Goal: Information Seeking & Learning: Learn about a topic

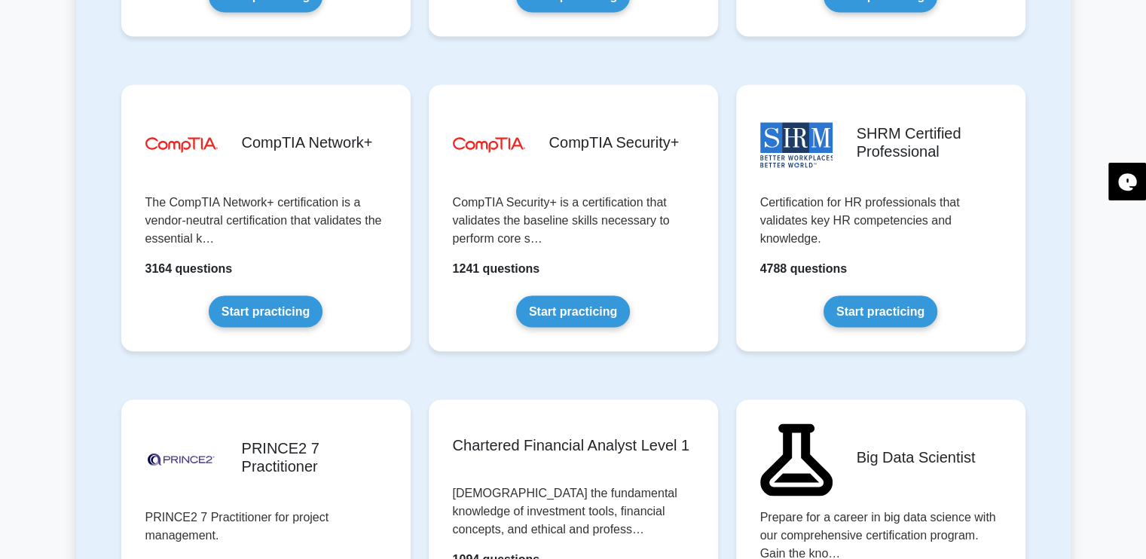
scroll to position [2813, 0]
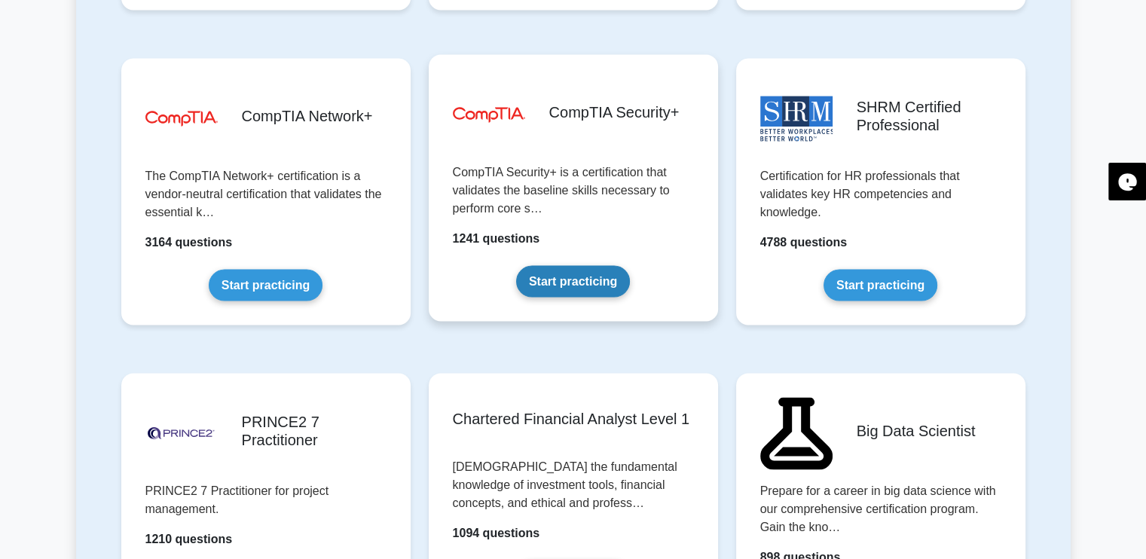
click at [567, 284] on link "Start practicing" at bounding box center [573, 281] width 114 height 32
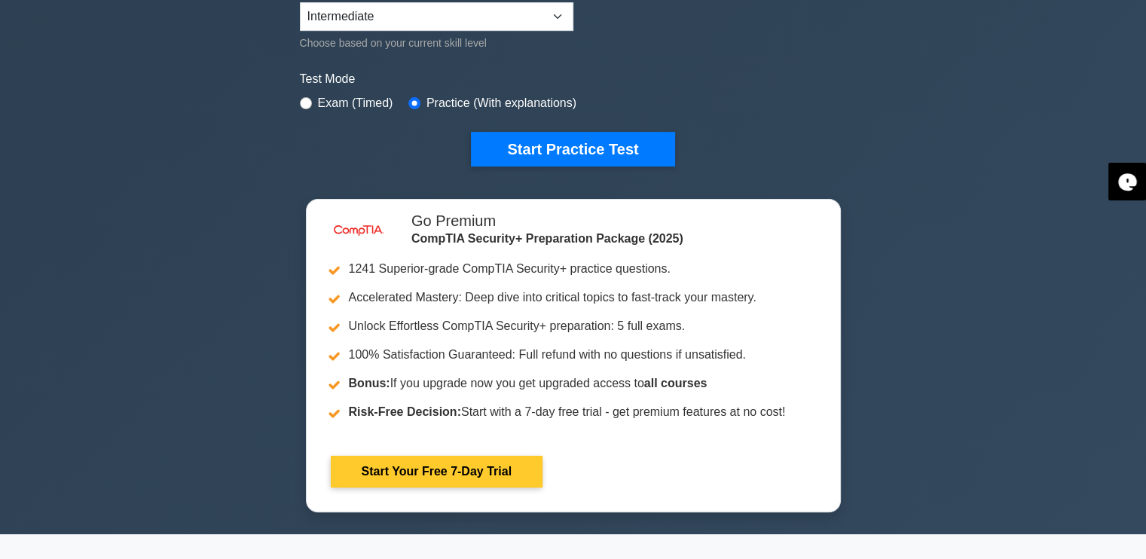
scroll to position [301, 0]
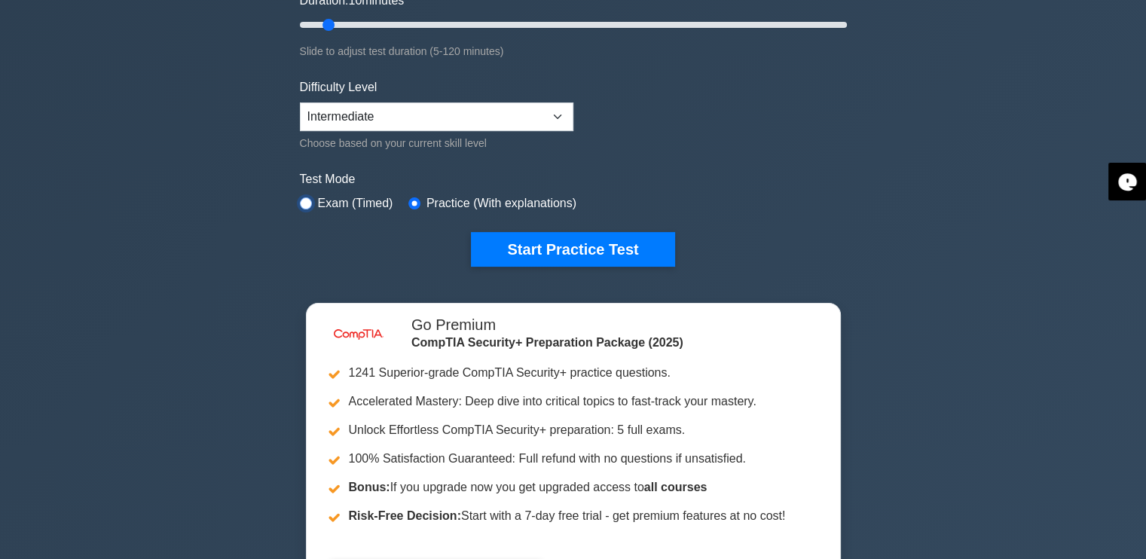
click at [310, 201] on input "radio" at bounding box center [306, 203] width 12 height 12
radio input "true"
click at [414, 203] on input "radio" at bounding box center [414, 203] width 12 height 12
radio input "true"
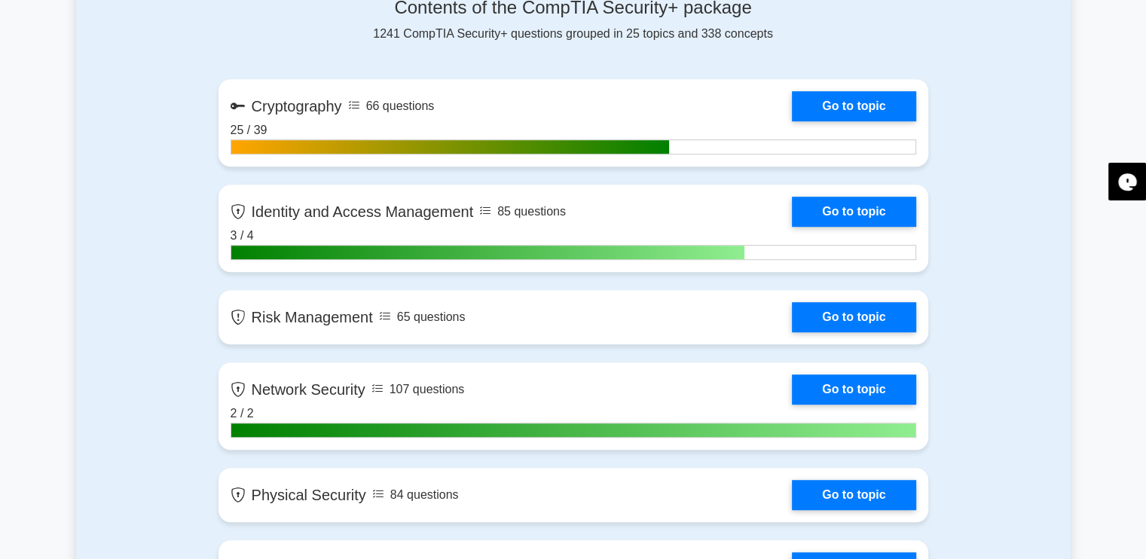
scroll to position [1004, 0]
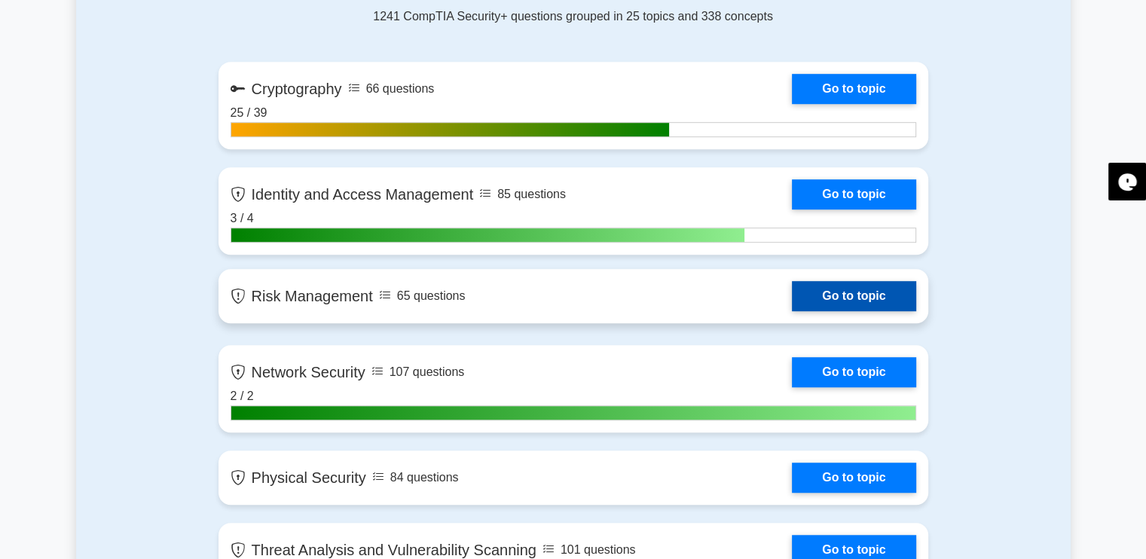
click at [792, 293] on link "Go to topic" at bounding box center [854, 296] width 124 height 30
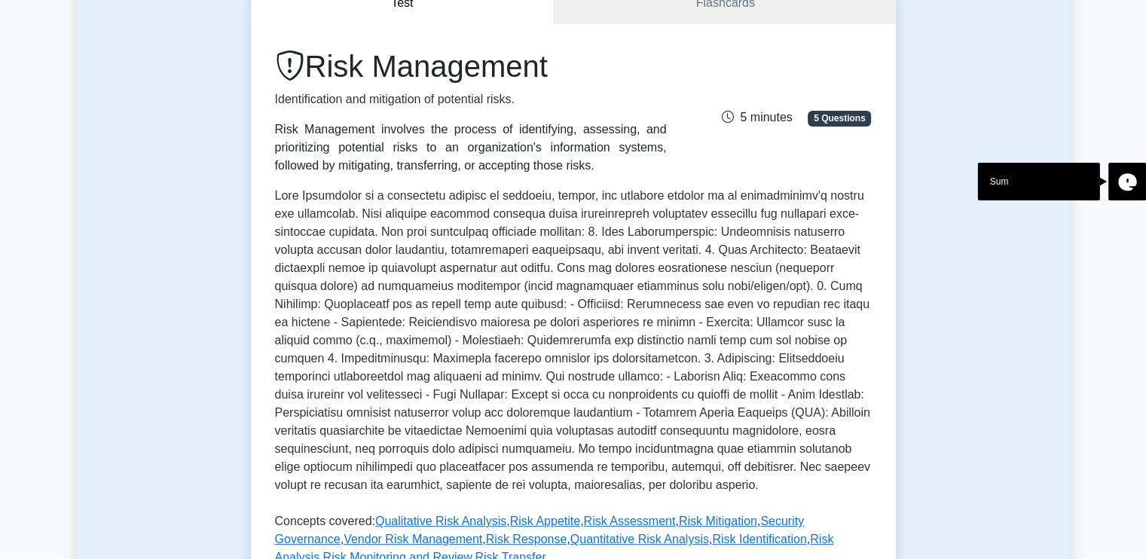
scroll to position [603, 0]
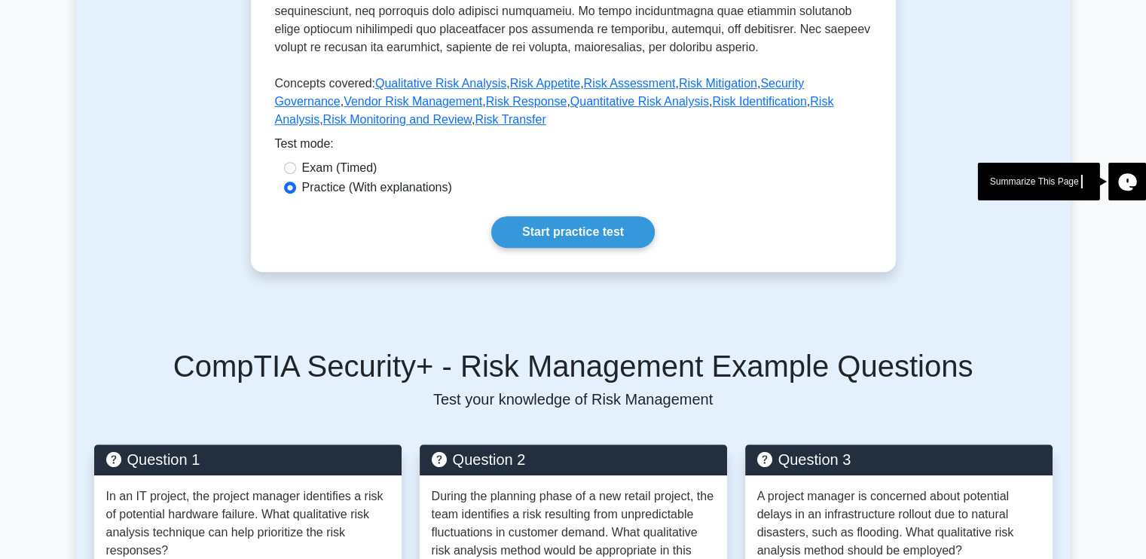
click at [604, 241] on link "Start practice test" at bounding box center [573, 232] width 164 height 32
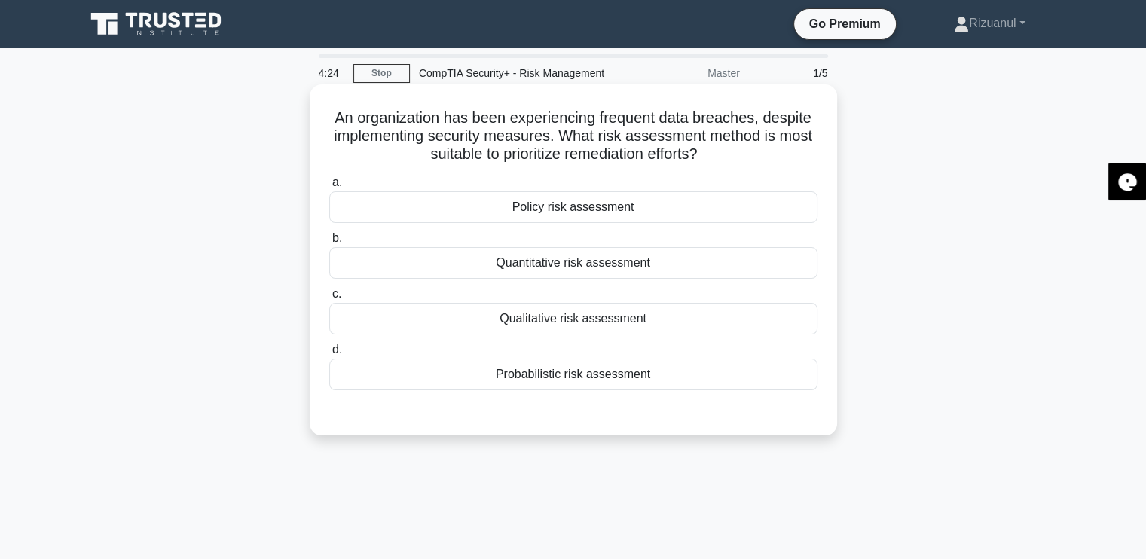
click at [567, 319] on div "Qualitative risk assessment" at bounding box center [573, 319] width 488 height 32
click at [329, 299] on input "c. Qualitative risk assessment" at bounding box center [329, 294] width 0 height 10
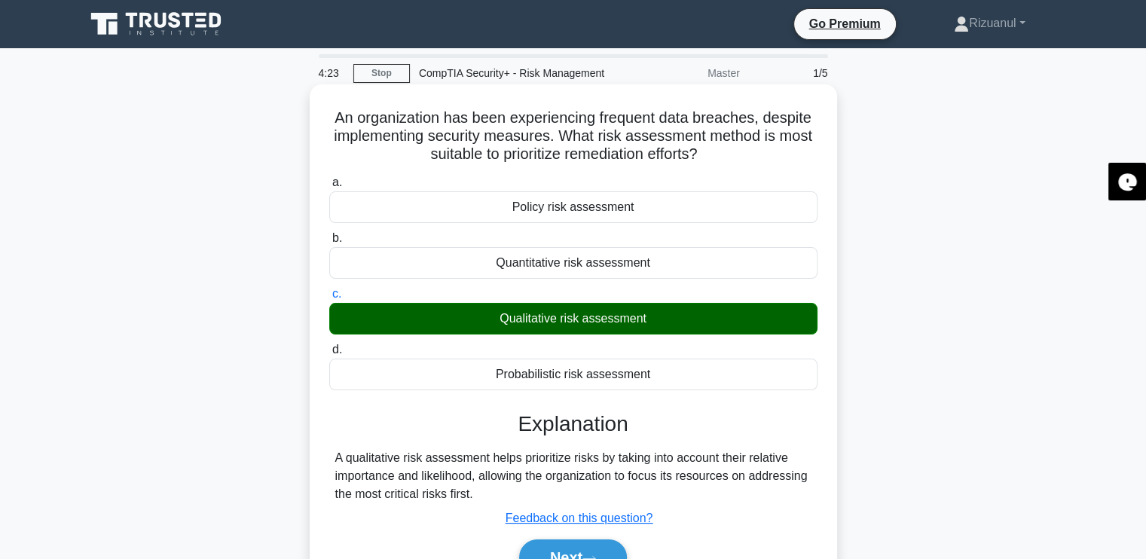
scroll to position [200, 0]
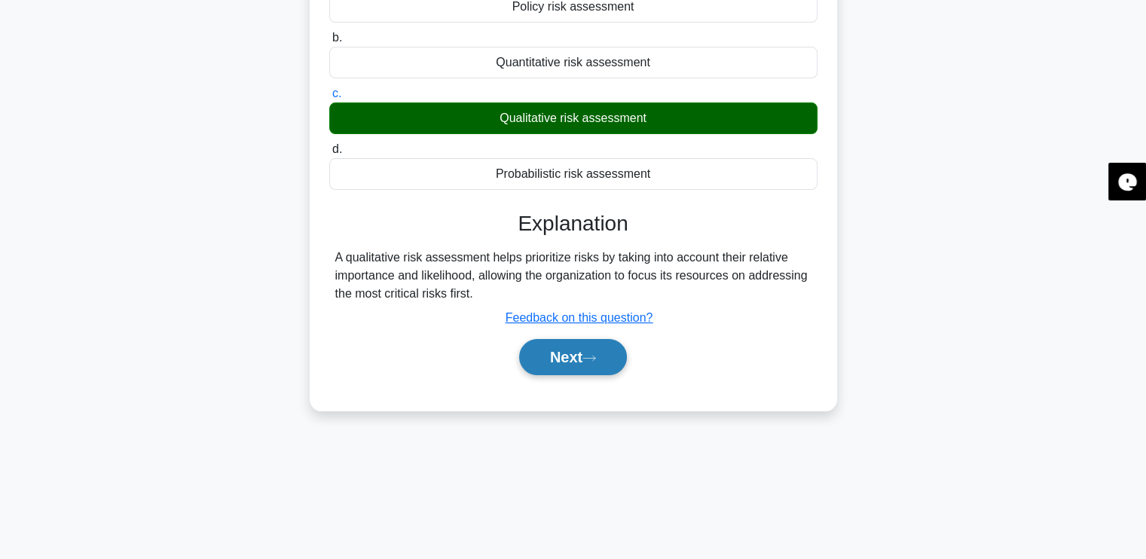
click at [566, 357] on button "Next" at bounding box center [573, 357] width 108 height 36
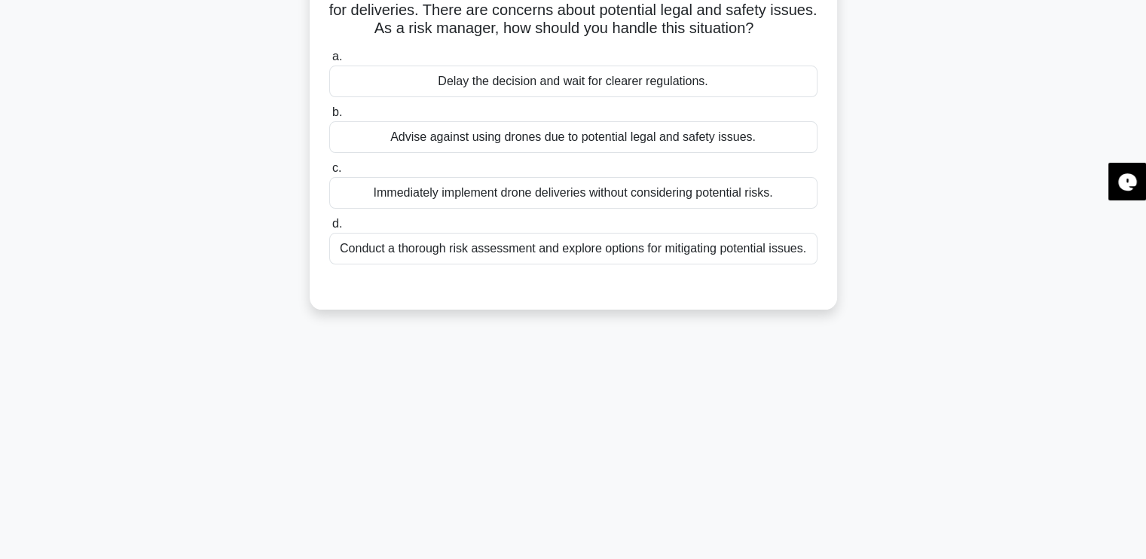
scroll to position [0, 0]
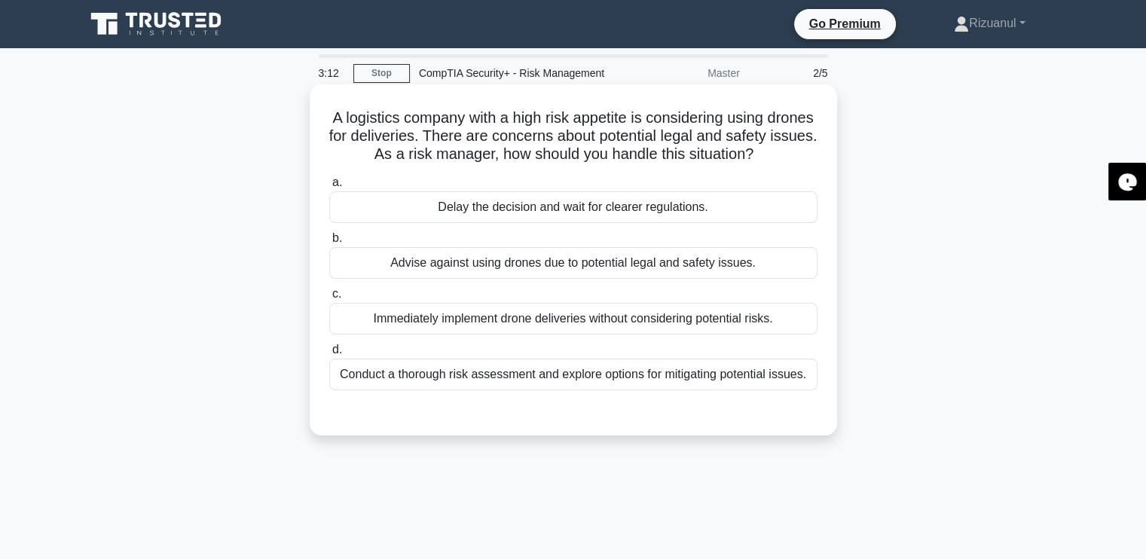
click at [594, 332] on div "Immediately implement drone deliveries without considering potential risks." at bounding box center [573, 319] width 488 height 32
click at [329, 299] on input "c. Immediately implement drone deliveries without considering potential risks." at bounding box center [329, 294] width 0 height 10
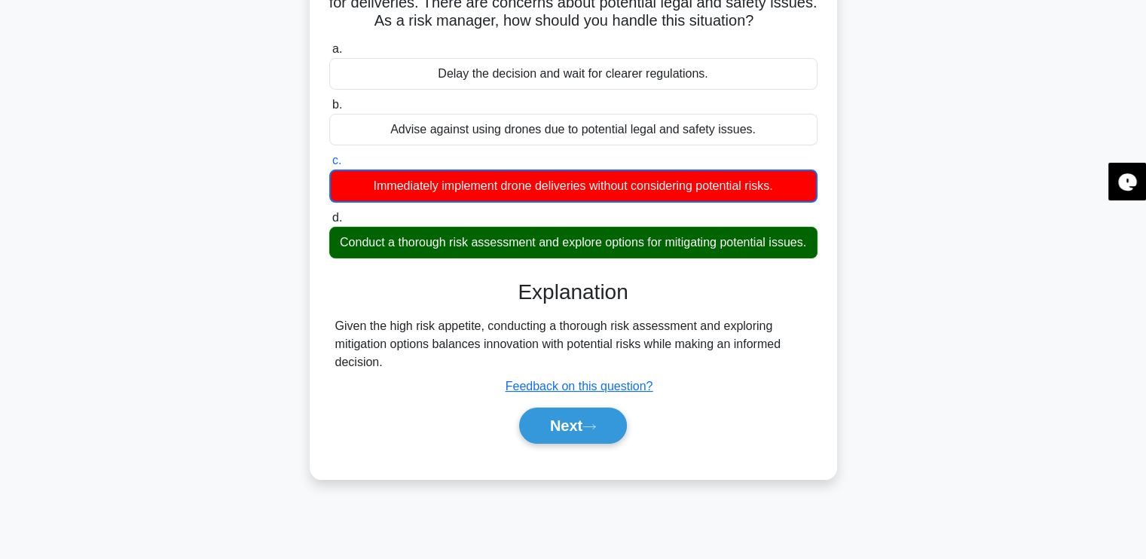
scroll to position [255, 0]
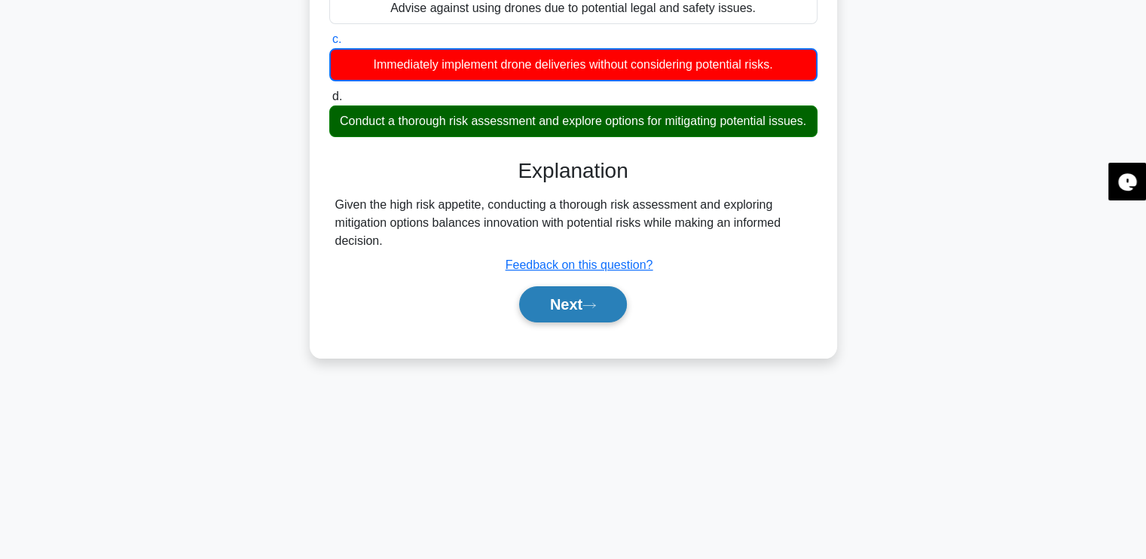
click at [583, 322] on button "Next" at bounding box center [573, 304] width 108 height 36
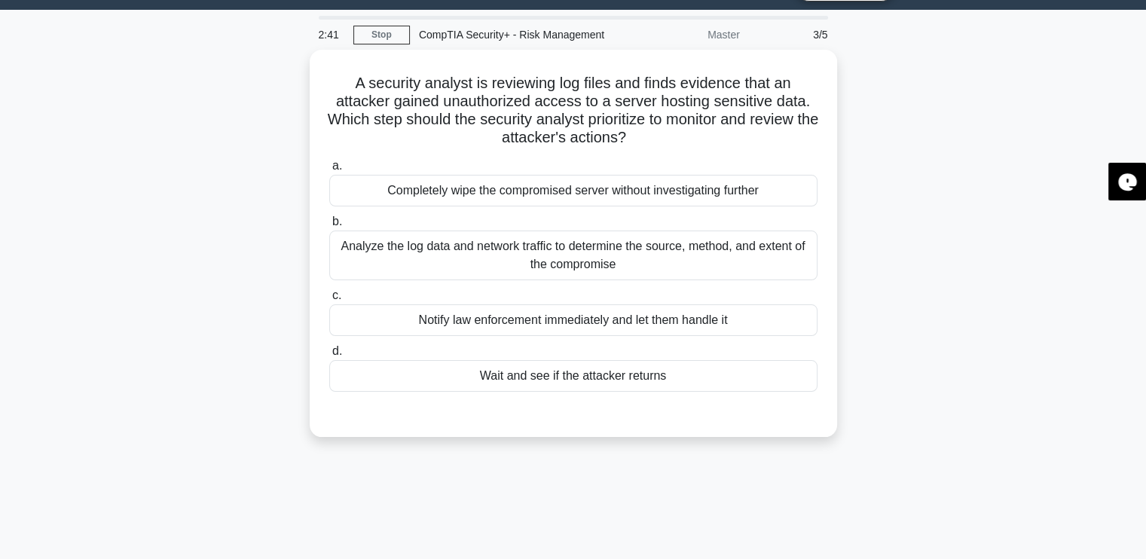
scroll to position [0, 0]
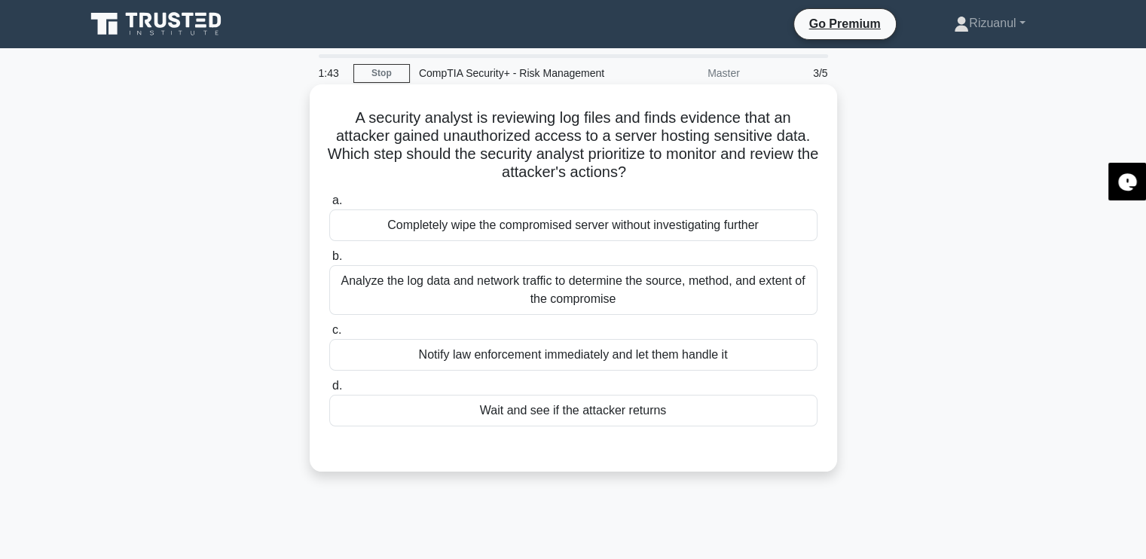
click at [579, 295] on div "Analyze the log data and network traffic to determine the source, method, and e…" at bounding box center [573, 290] width 488 height 50
click at [329, 261] on input "b. Analyze the log data and network traffic to determine the source, method, an…" at bounding box center [329, 257] width 0 height 10
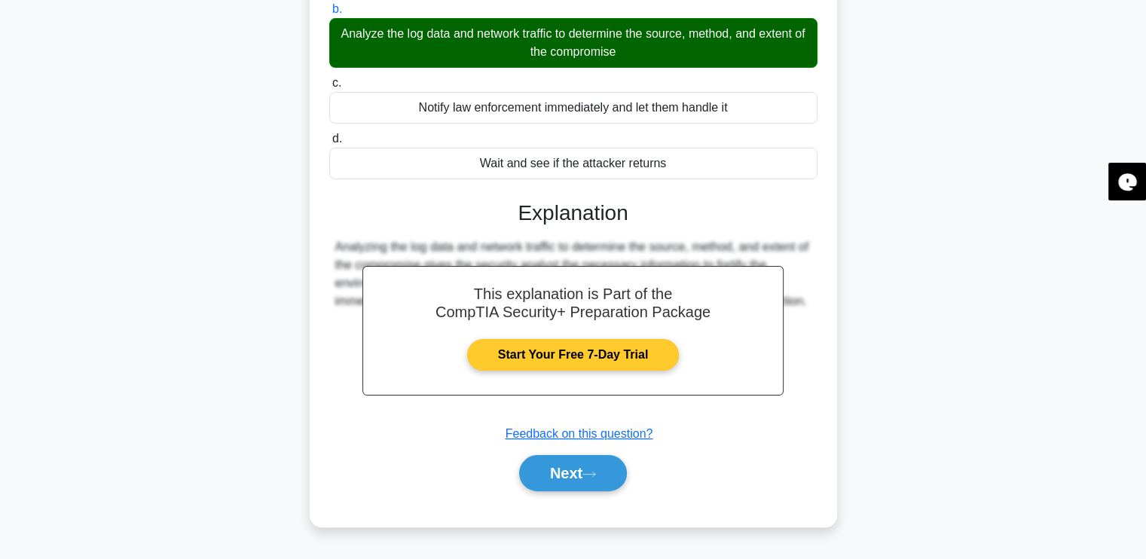
scroll to position [255, 0]
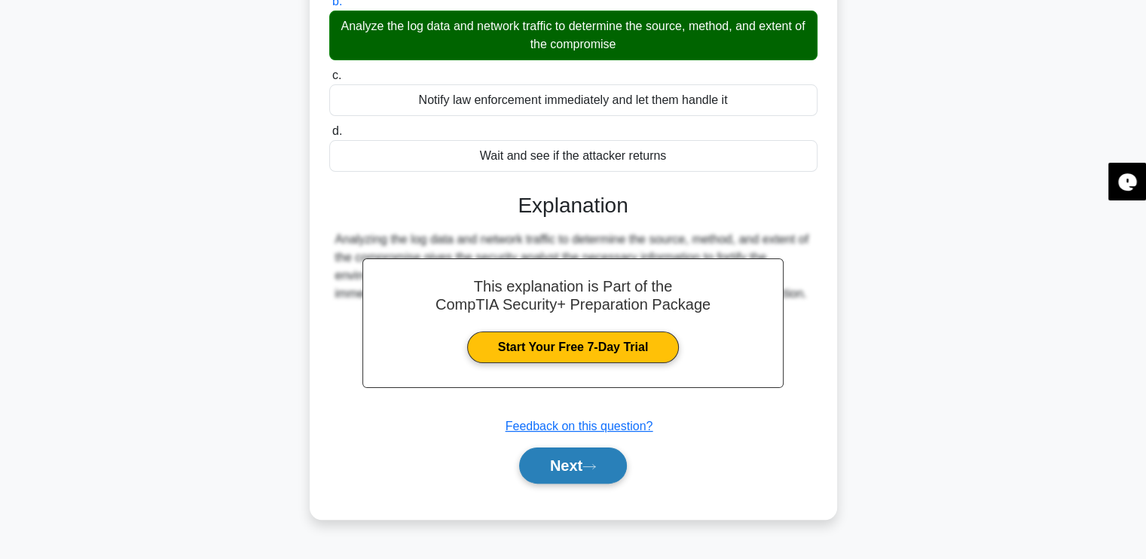
click at [577, 478] on button "Next" at bounding box center [573, 466] width 108 height 36
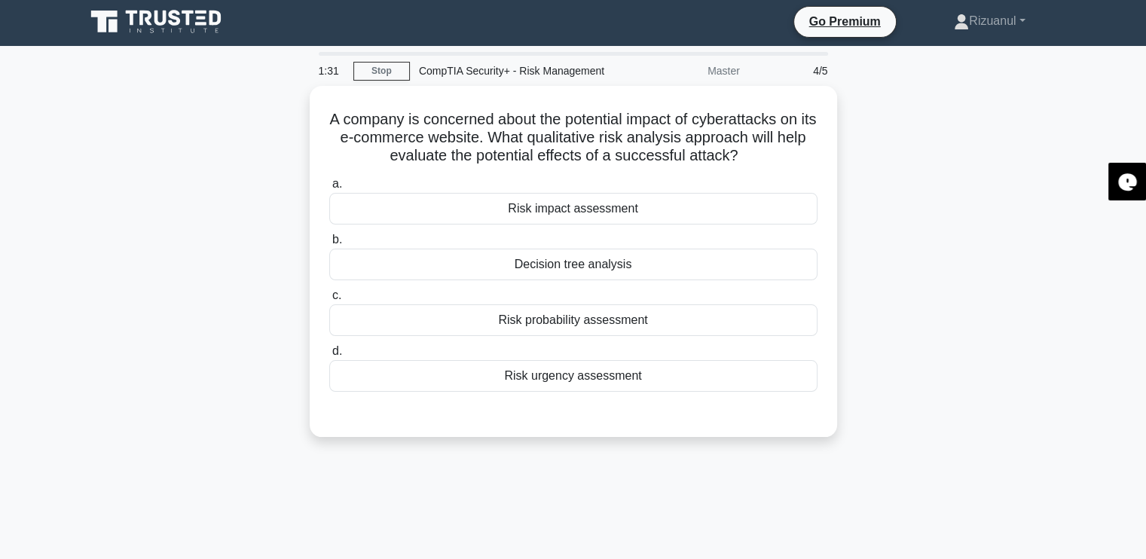
scroll to position [0, 0]
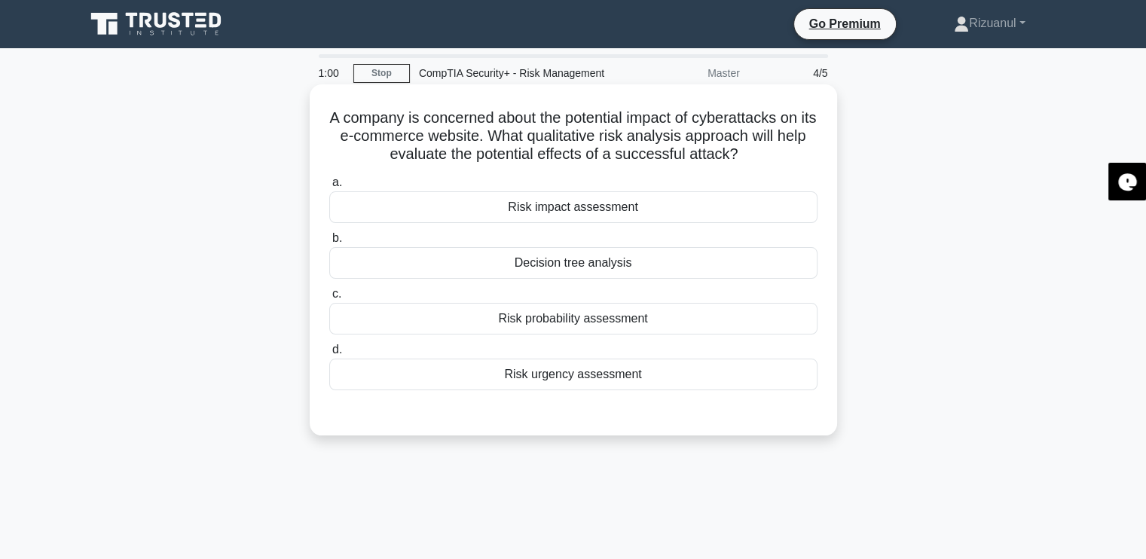
click at [566, 325] on div "Risk probability assessment" at bounding box center [573, 319] width 488 height 32
click at [329, 299] on input "c. Risk probability assessment" at bounding box center [329, 294] width 0 height 10
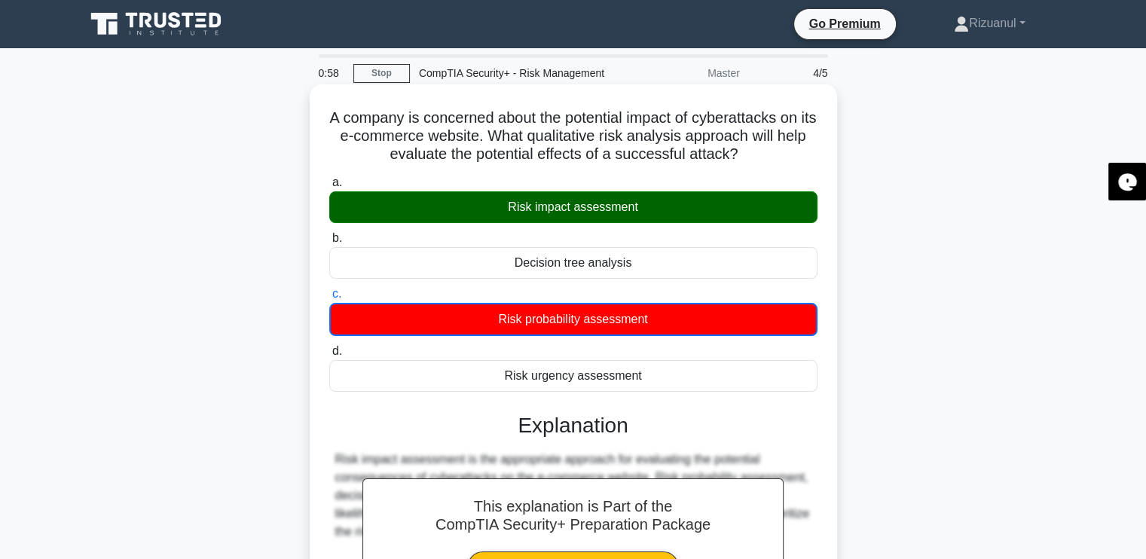
click at [603, 215] on div "Risk impact assessment" at bounding box center [573, 207] width 488 height 32
click at [329, 188] on input "a. Risk impact assessment" at bounding box center [329, 183] width 0 height 10
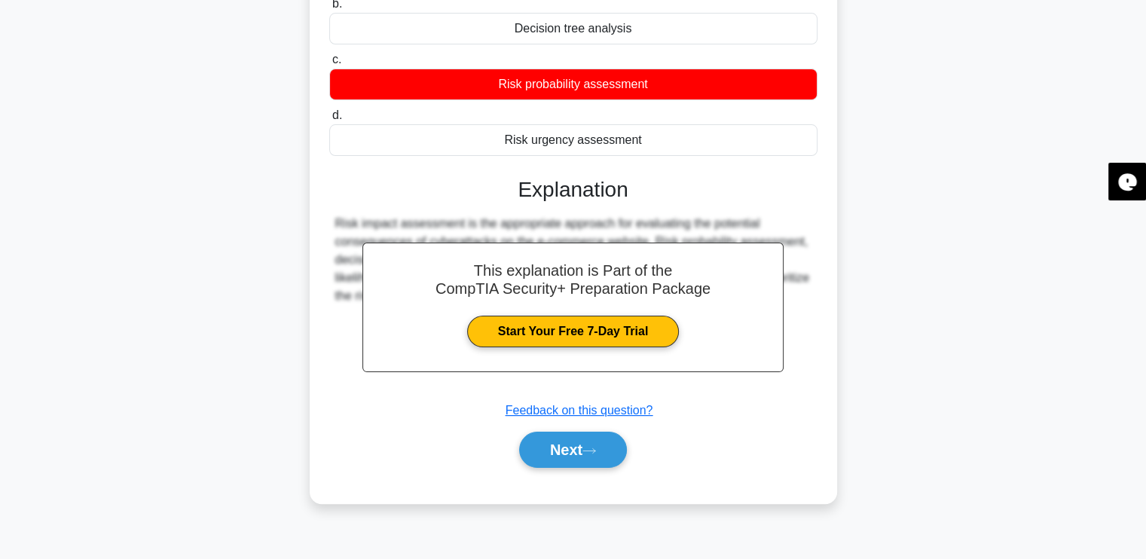
scroll to position [255, 0]
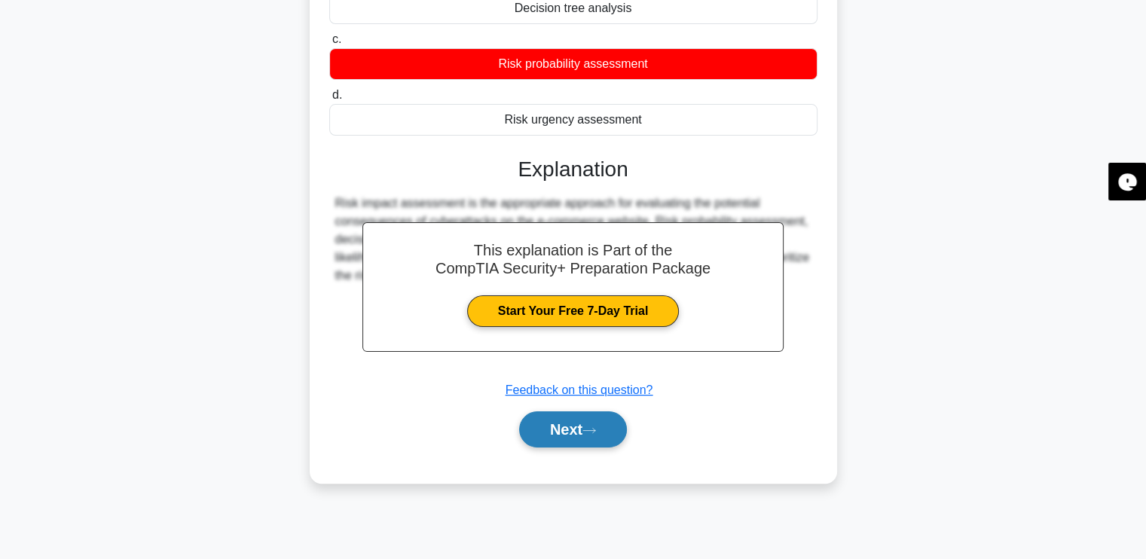
click at [548, 436] on button "Next" at bounding box center [573, 429] width 108 height 36
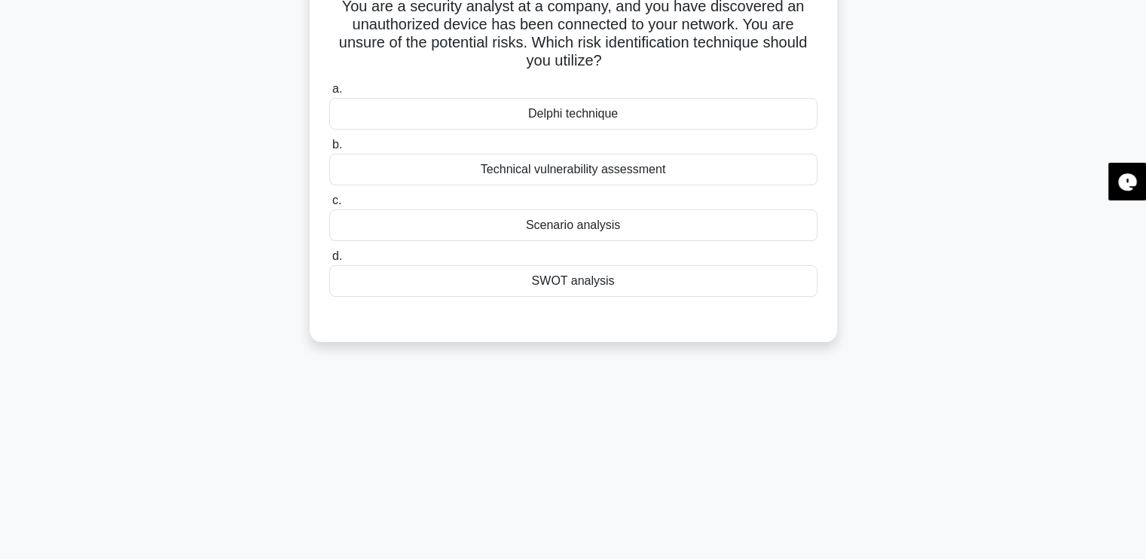
scroll to position [0, 0]
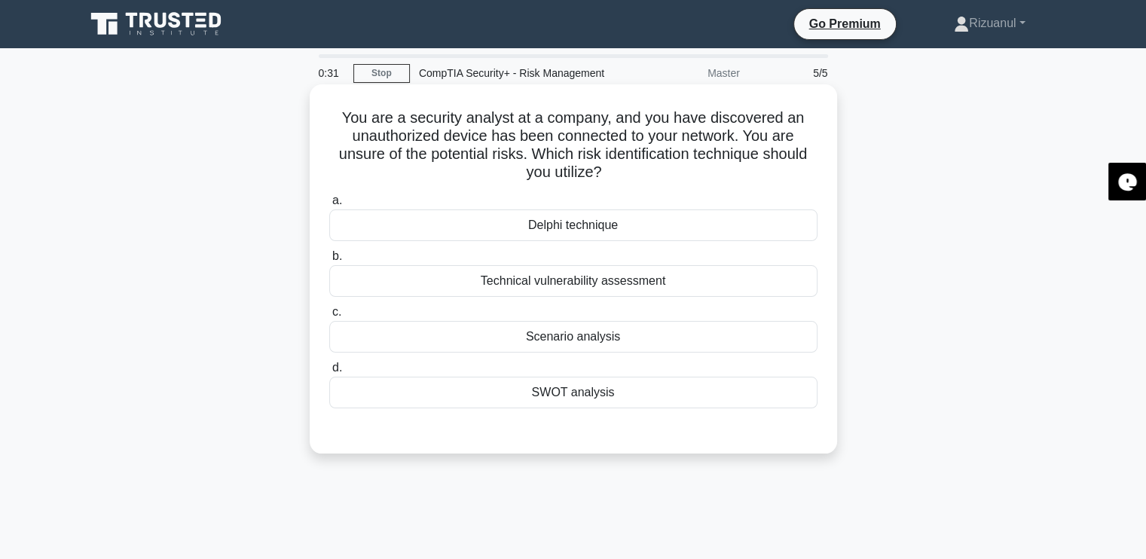
click at [571, 388] on div "SWOT analysis" at bounding box center [573, 393] width 488 height 32
click at [329, 373] on input "d. SWOT analysis" at bounding box center [329, 368] width 0 height 10
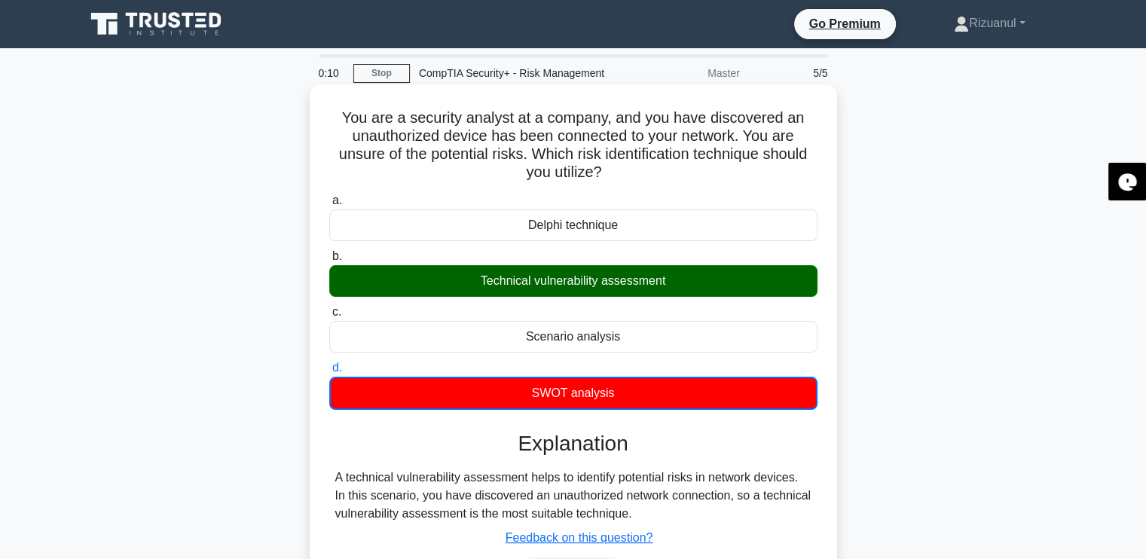
click at [601, 287] on div "Technical vulnerability assessment" at bounding box center [573, 281] width 488 height 32
click at [329, 261] on input "b. Technical vulnerability assessment" at bounding box center [329, 257] width 0 height 10
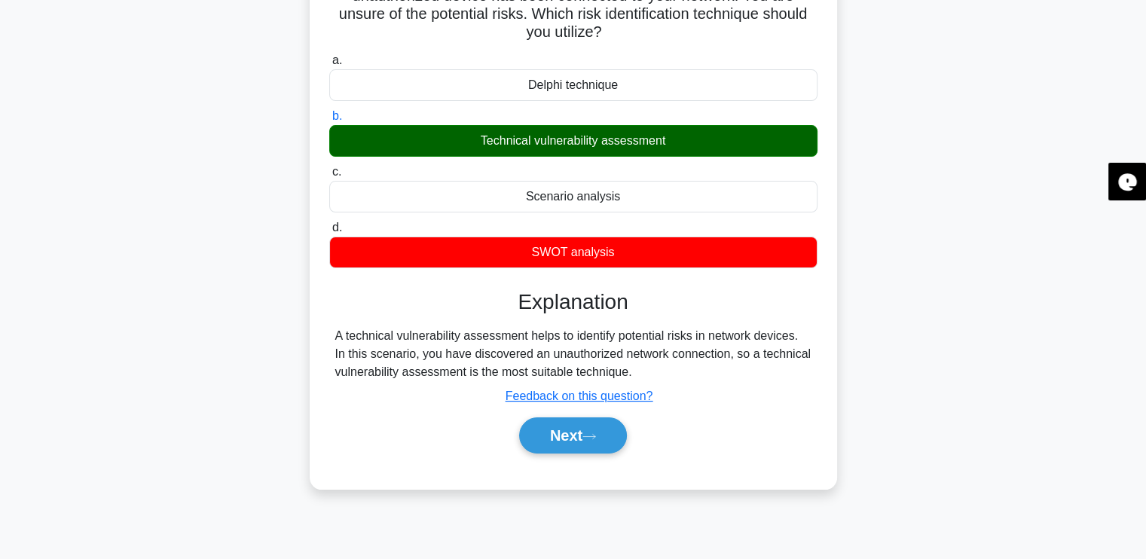
scroll to position [255, 0]
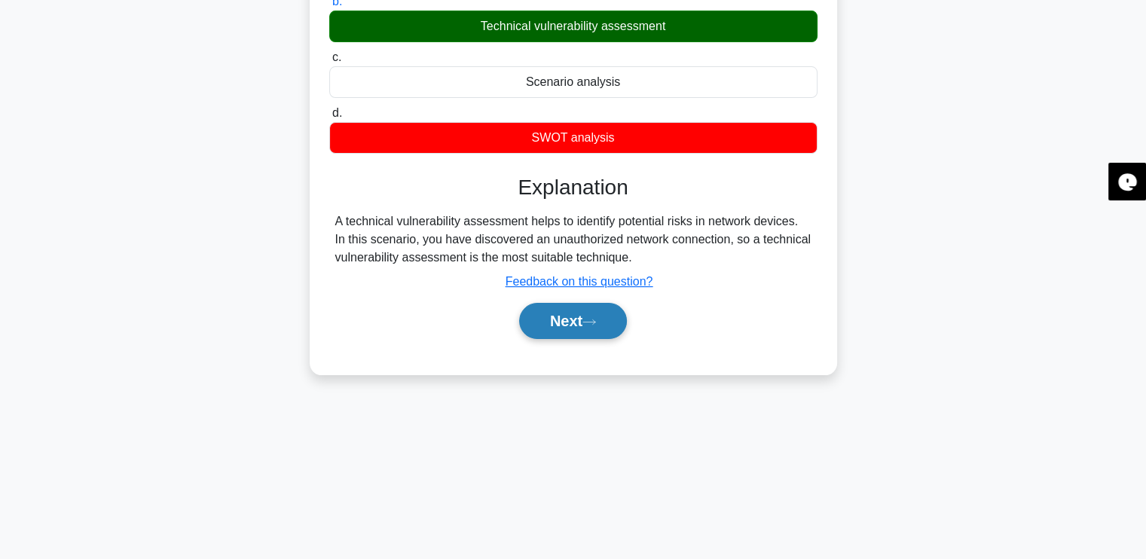
click at [571, 329] on button "Next" at bounding box center [573, 321] width 108 height 36
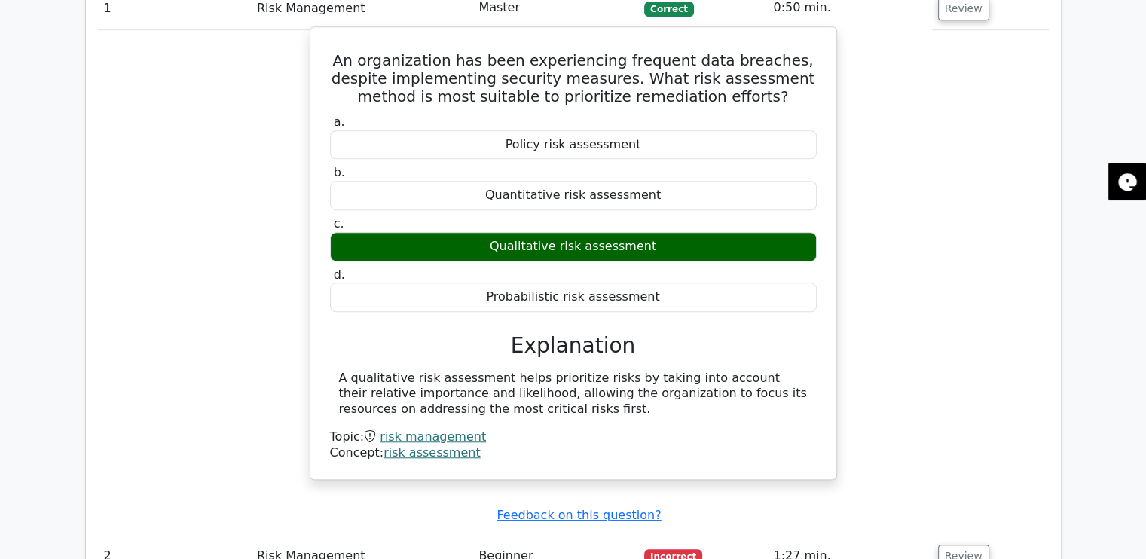
scroll to position [1105, 0]
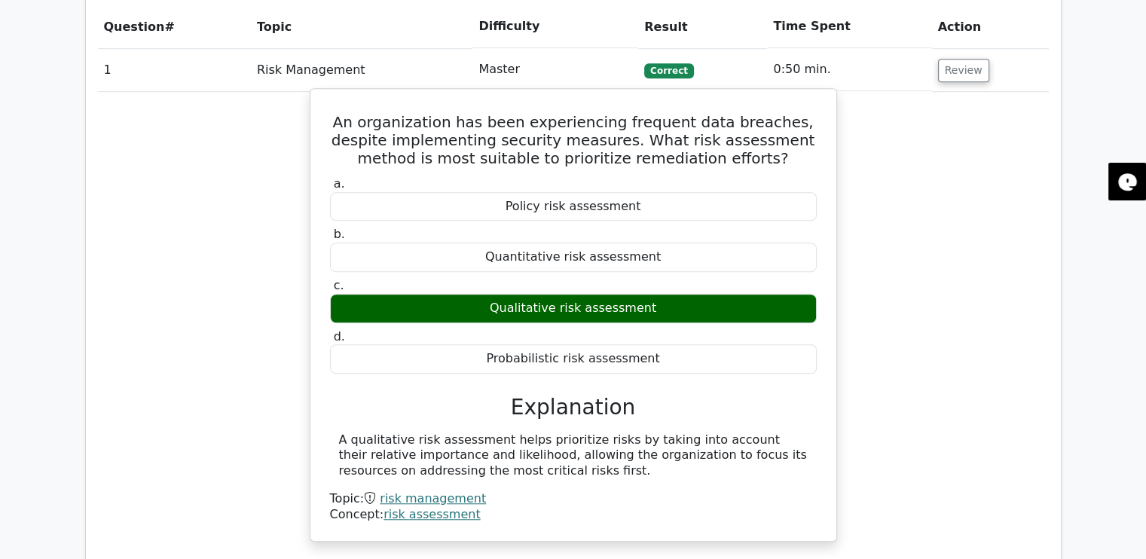
click at [588, 294] on div "Qualitative risk assessment" at bounding box center [573, 308] width 487 height 29
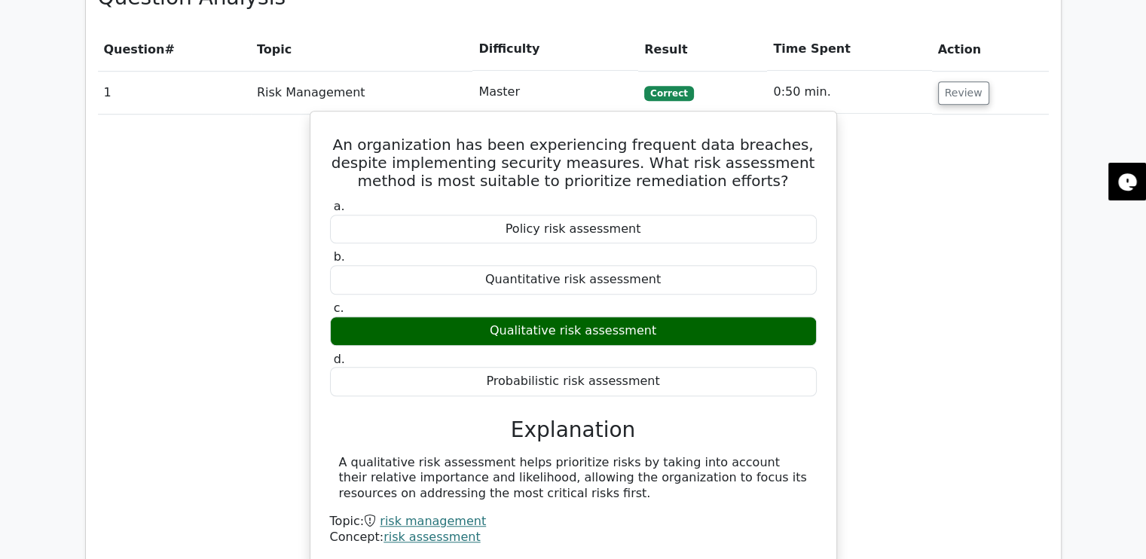
scroll to position [1306, 0]
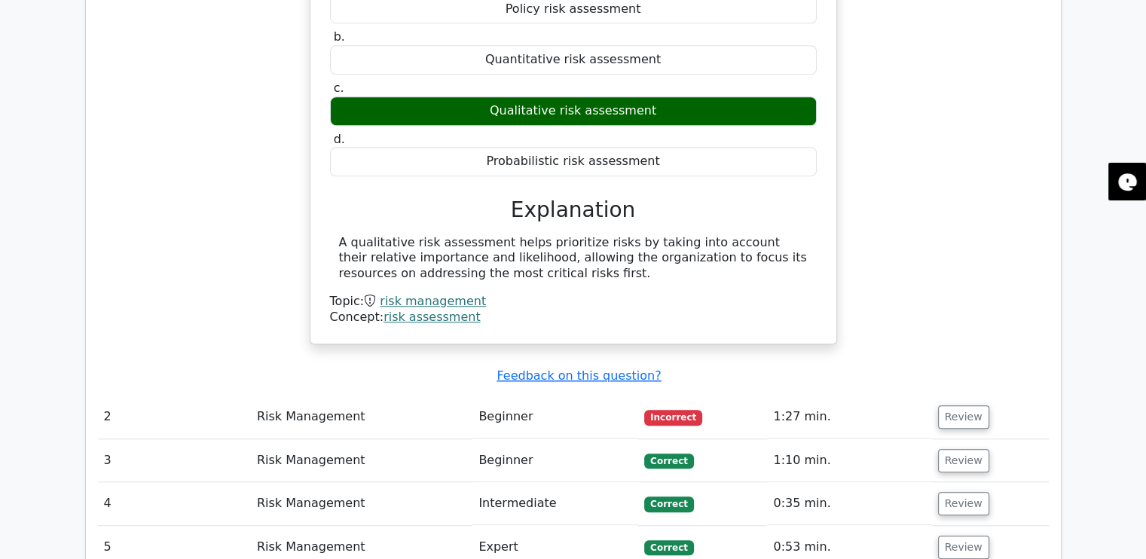
click at [568, 396] on td "Beginner" at bounding box center [555, 417] width 166 height 43
click at [321, 396] on td "Risk Management" at bounding box center [362, 417] width 222 height 43
click at [952, 405] on button "Review" at bounding box center [963, 416] width 51 height 23
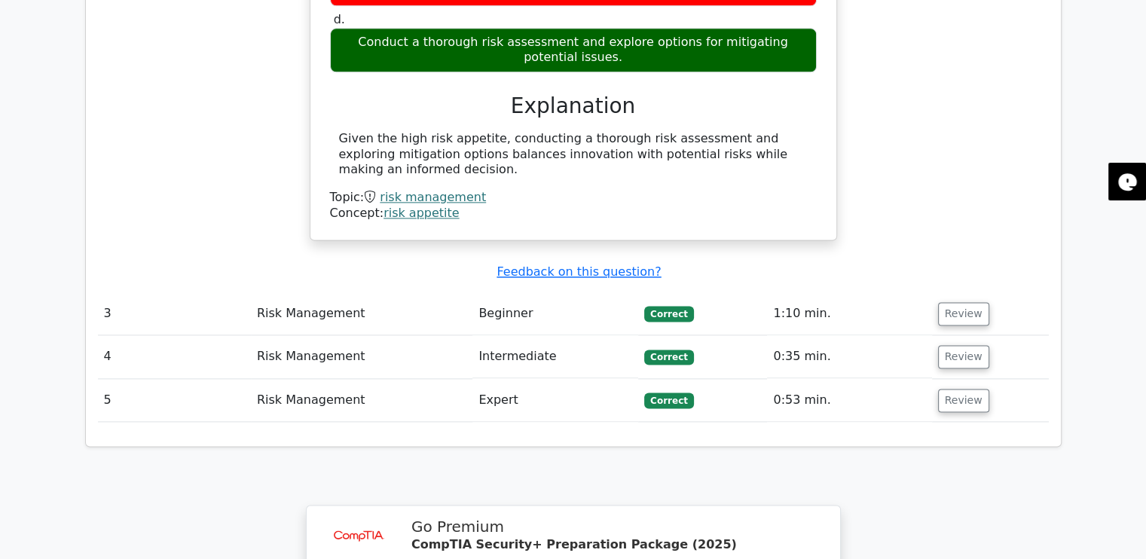
scroll to position [2009, 0]
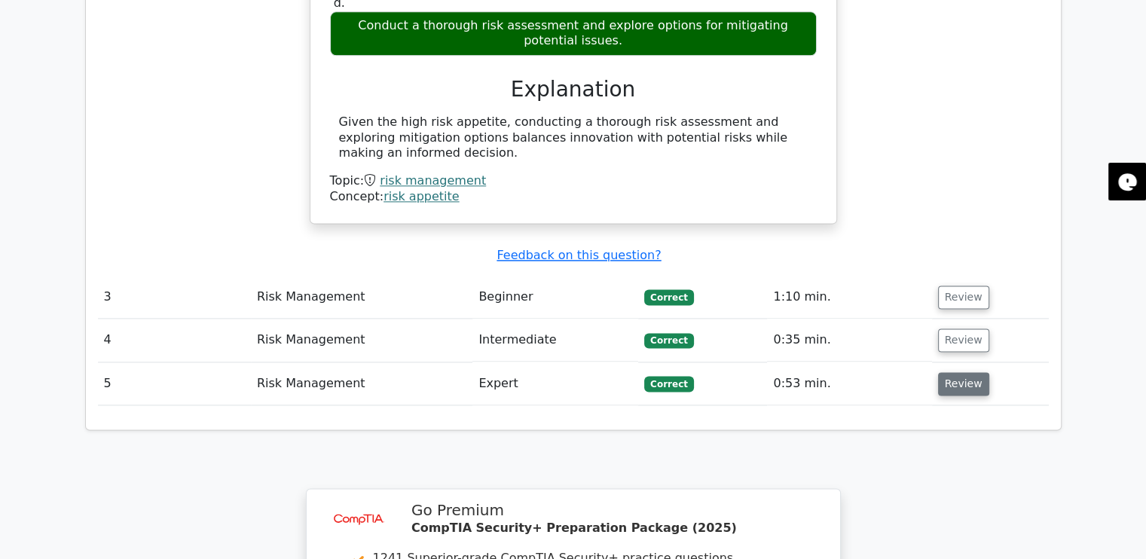
click at [955, 372] on button "Review" at bounding box center [963, 383] width 51 height 23
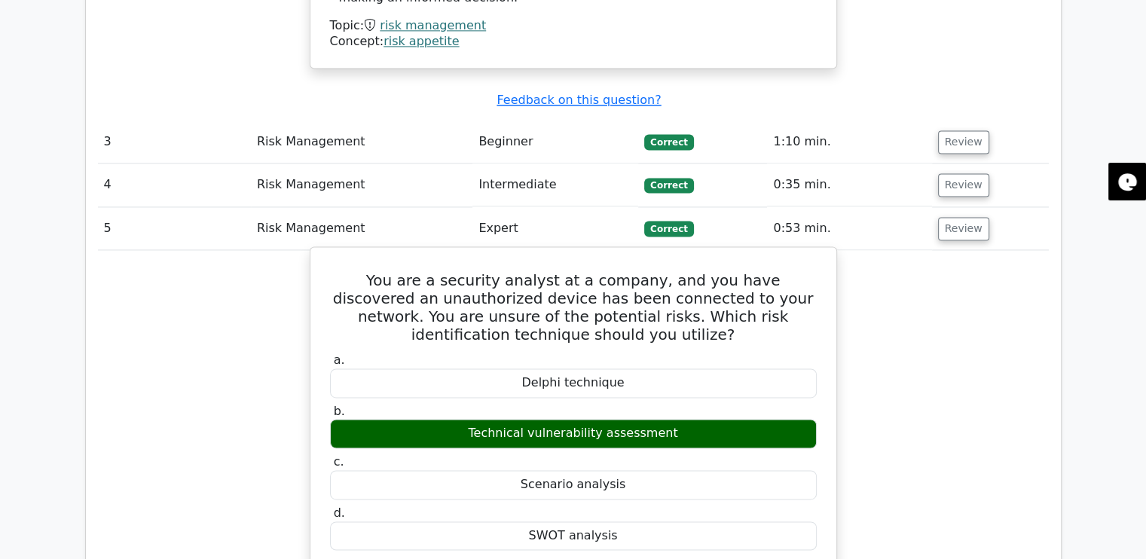
scroll to position [2210, 0]
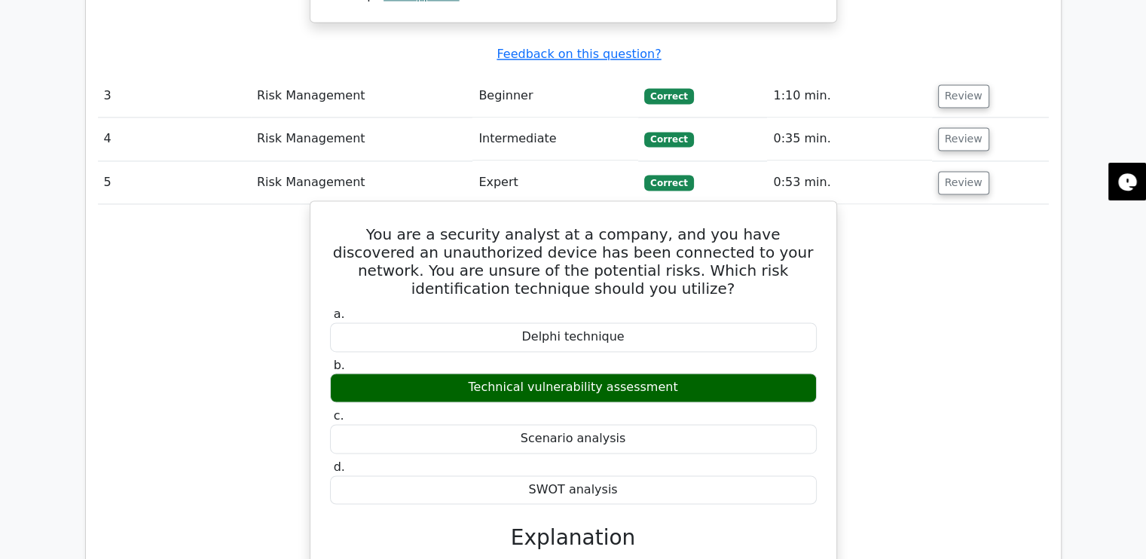
click at [515, 373] on div "Technical vulnerability assessment" at bounding box center [573, 387] width 487 height 29
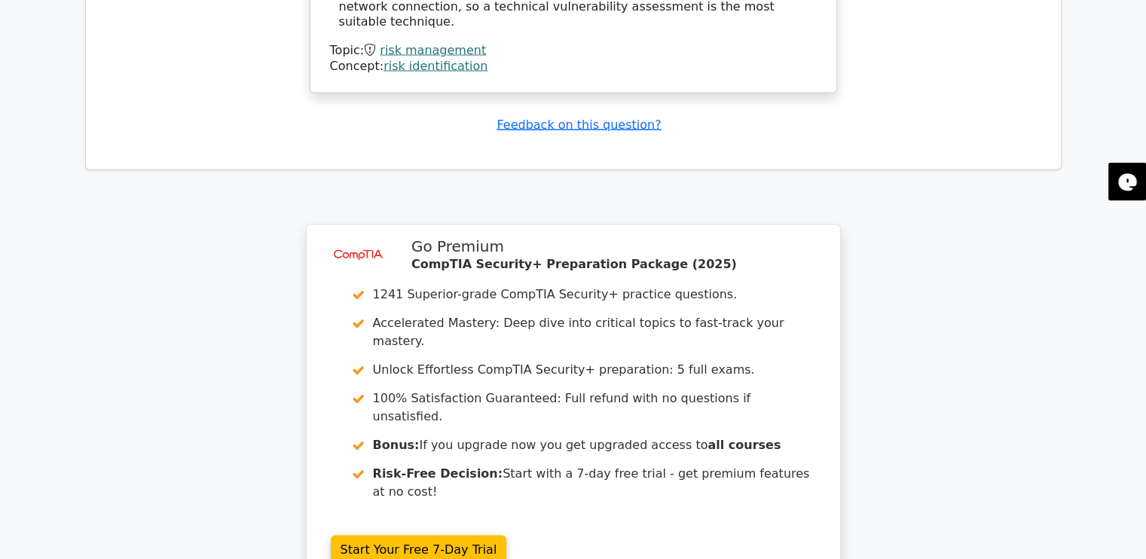
scroll to position [2999, 0]
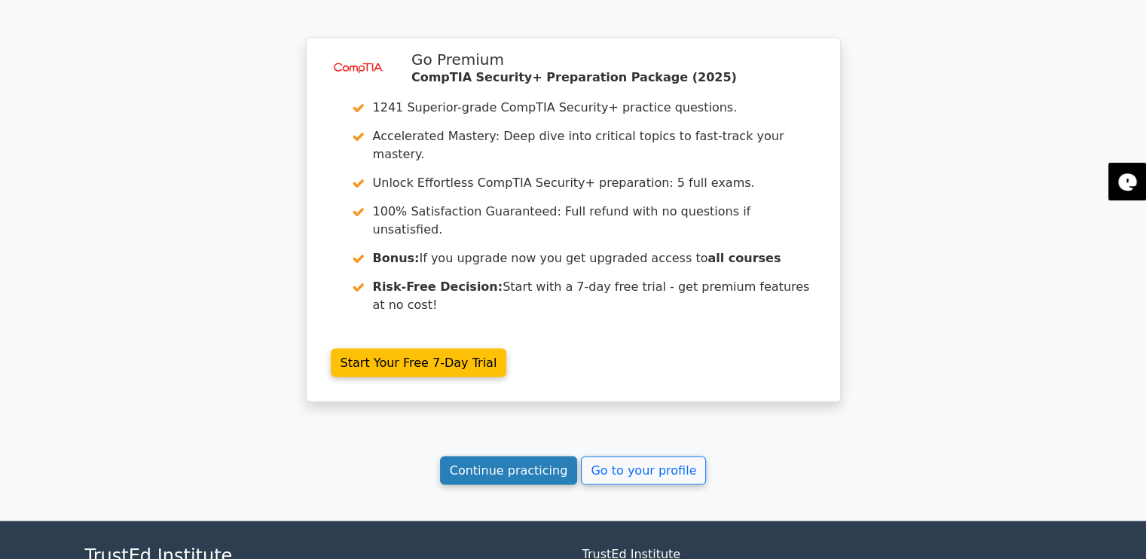
click at [517, 457] on link "Continue practicing" at bounding box center [509, 471] width 138 height 29
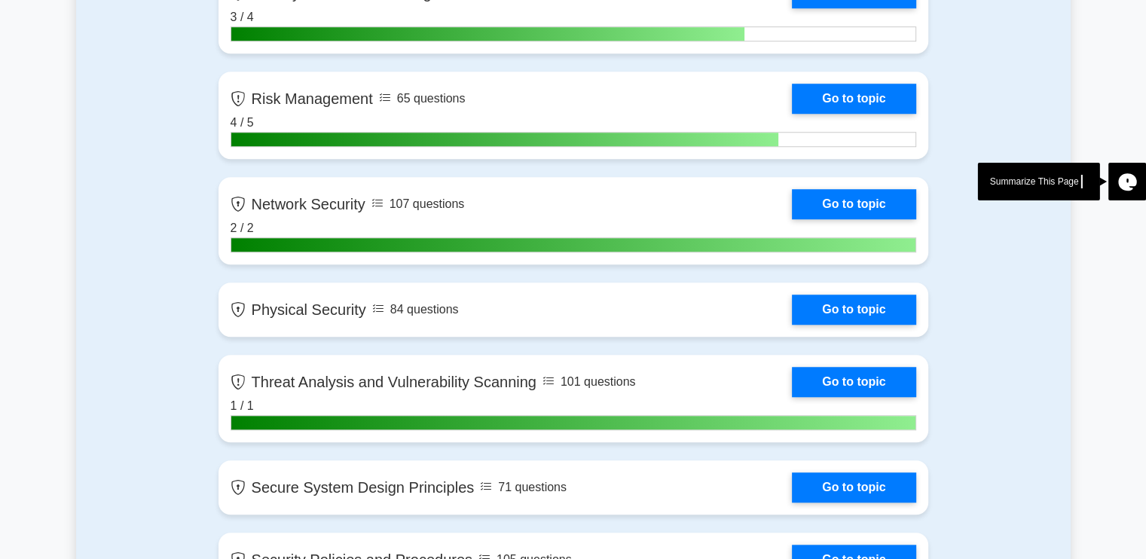
scroll to position [1105, 0]
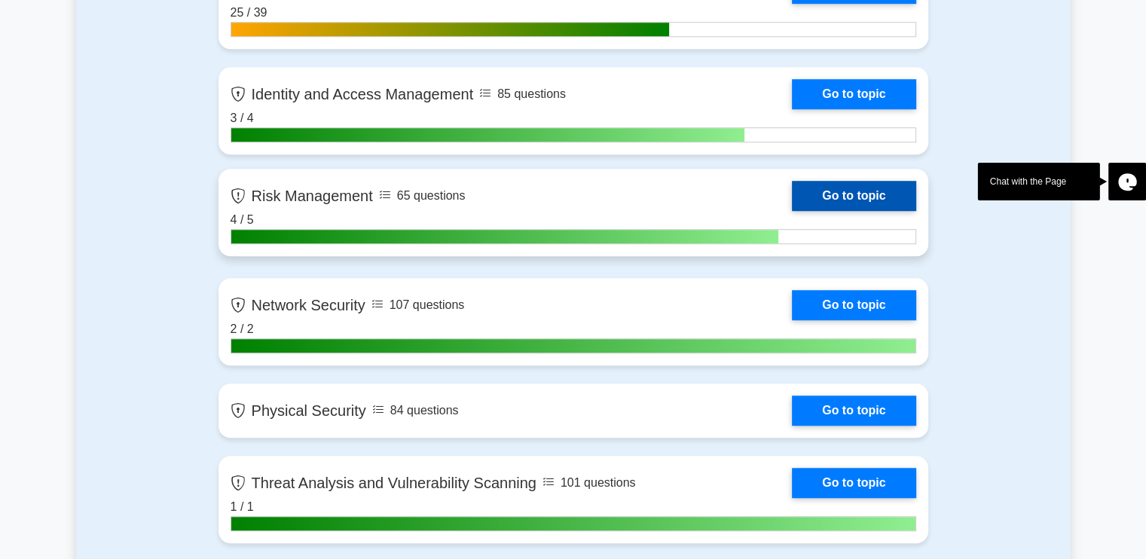
click at [792, 192] on link "Go to topic" at bounding box center [854, 196] width 124 height 30
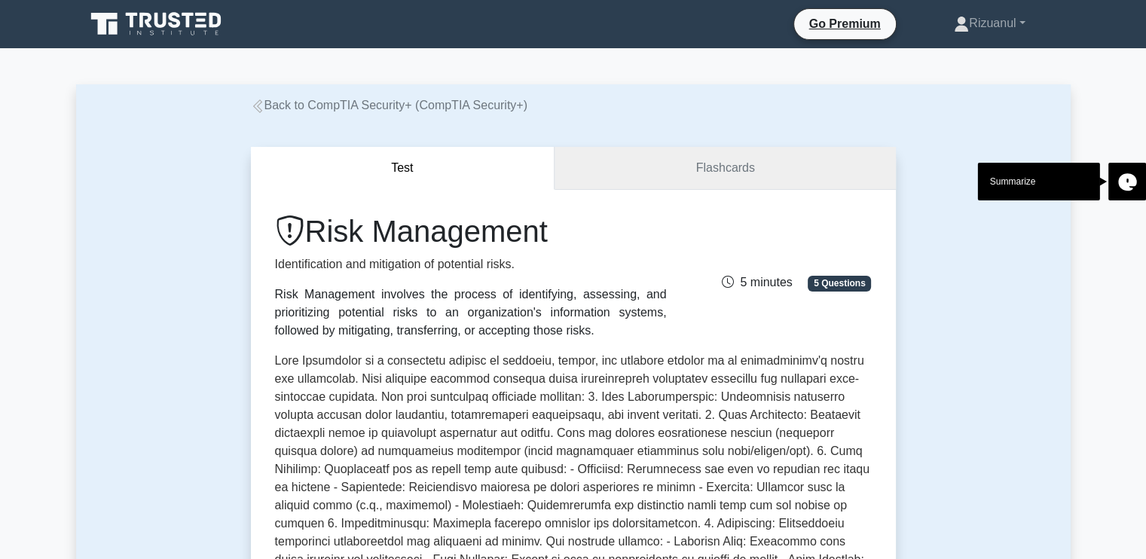
click at [676, 165] on link "Flashcards" at bounding box center [725, 168] width 341 height 43
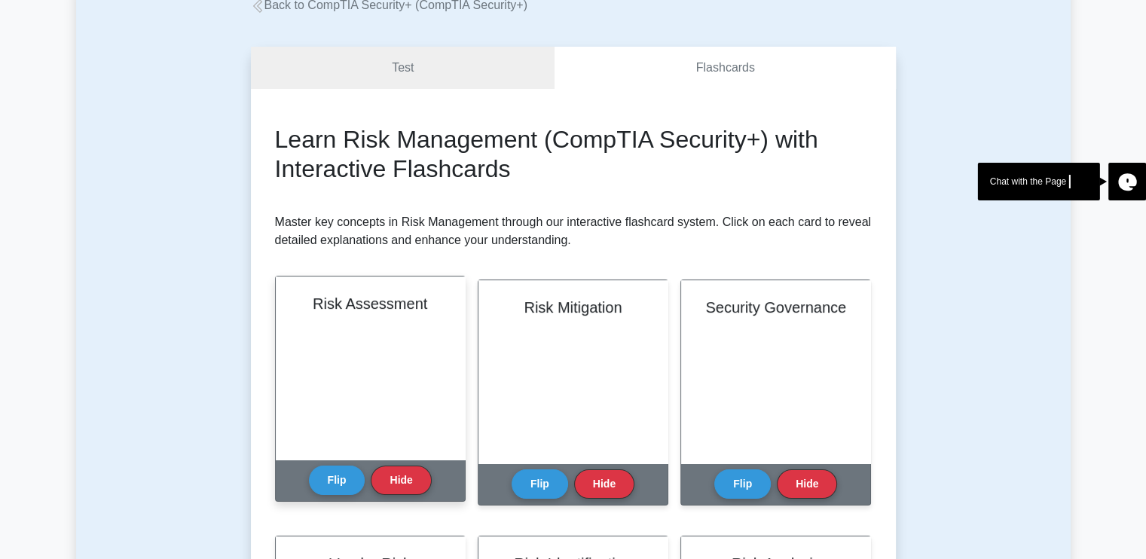
click at [335, 310] on h2 "Risk Assessment" at bounding box center [370, 304] width 153 height 18
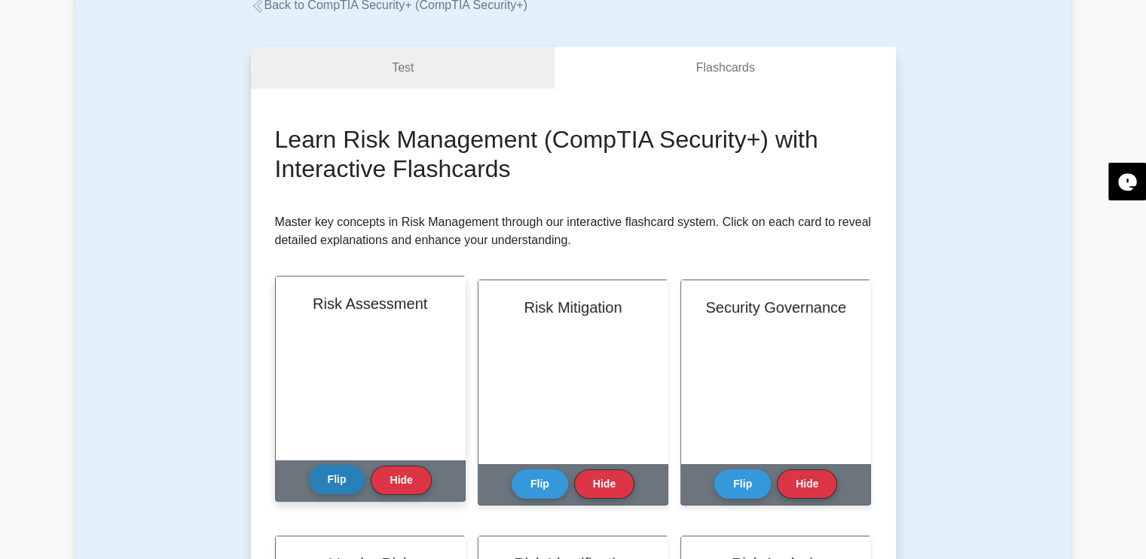
click at [325, 494] on div "Flip Hide" at bounding box center [370, 480] width 123 height 41
click at [325, 485] on button "Flip" at bounding box center [337, 479] width 57 height 29
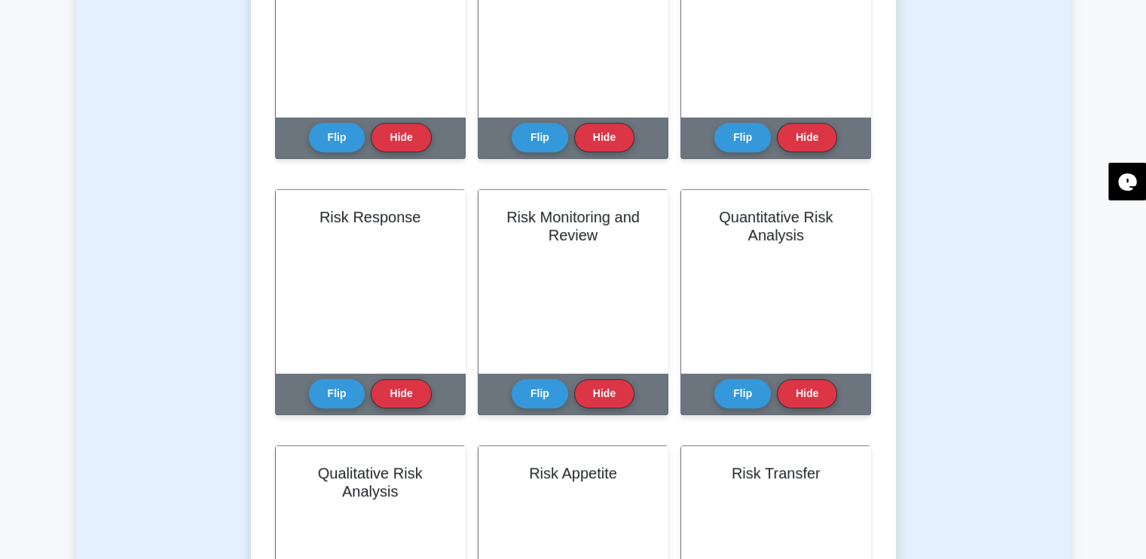
scroll to position [402, 0]
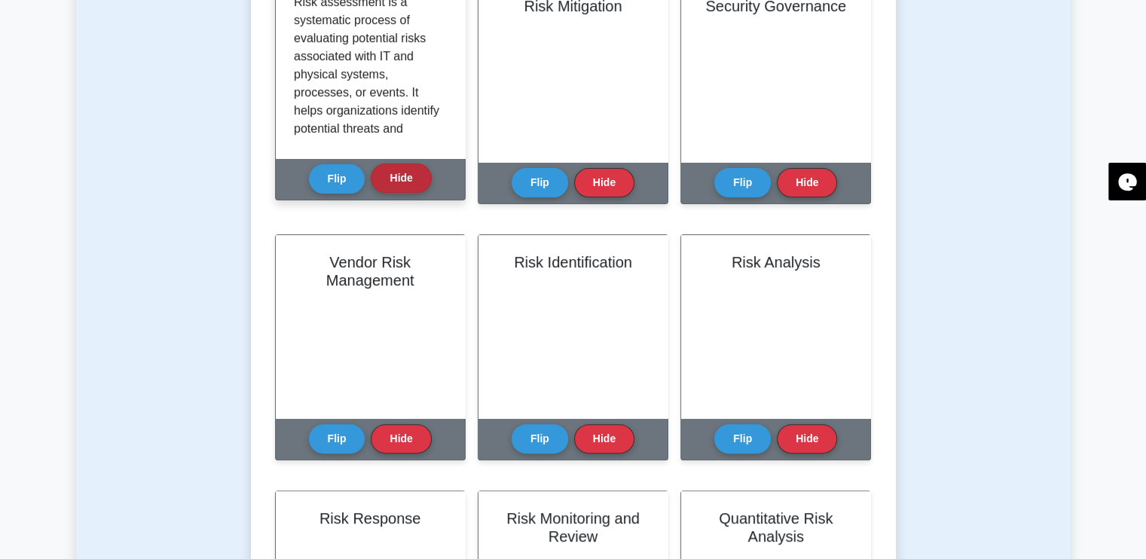
click at [407, 182] on button "Hide" at bounding box center [401, 178] width 60 height 29
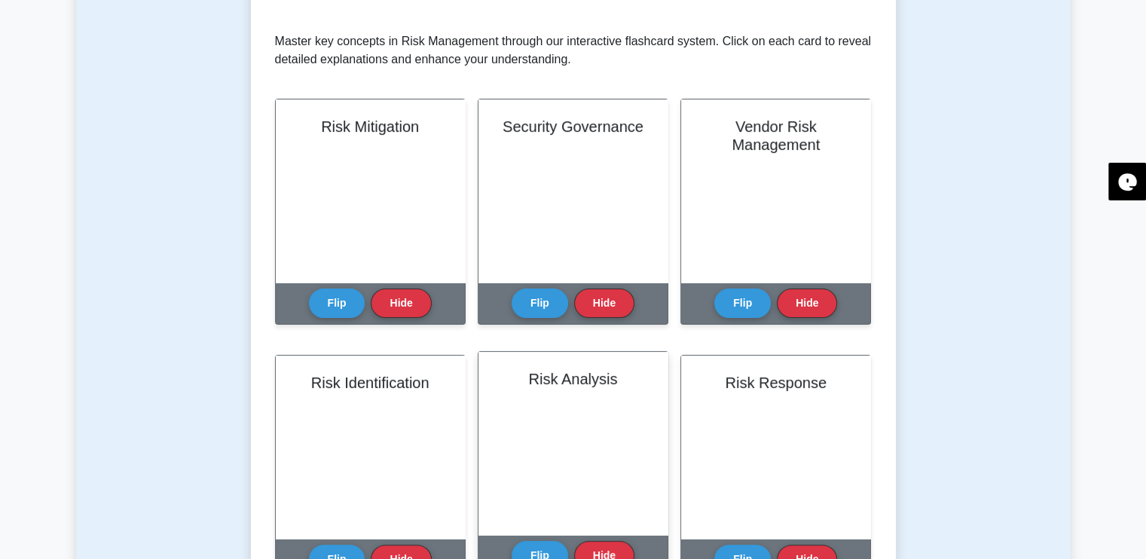
scroll to position [200, 0]
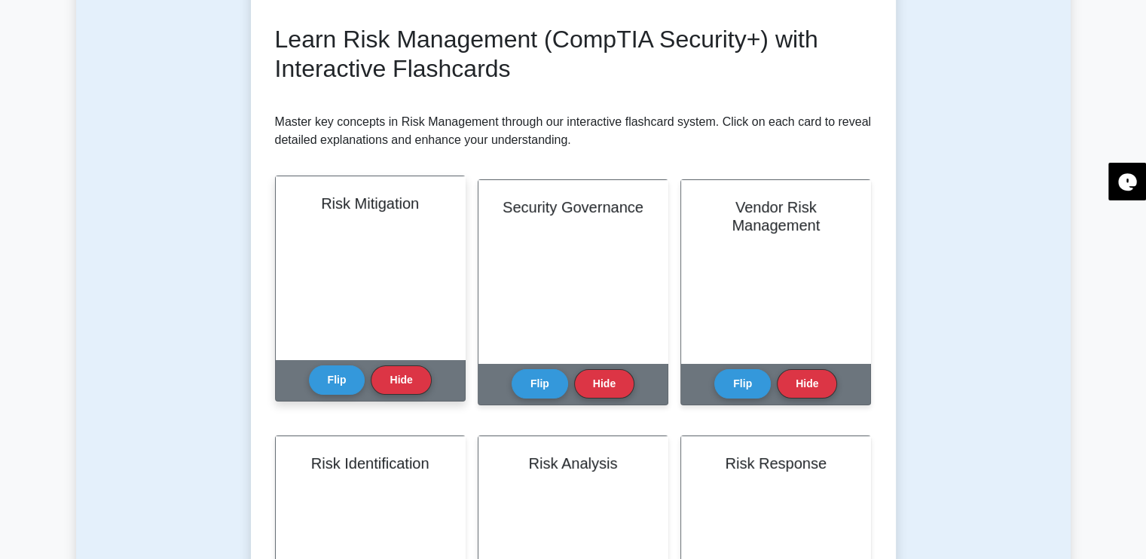
click at [431, 259] on div "Risk Mitigation" at bounding box center [370, 267] width 189 height 183
click at [325, 373] on button "Flip" at bounding box center [337, 379] width 57 height 29
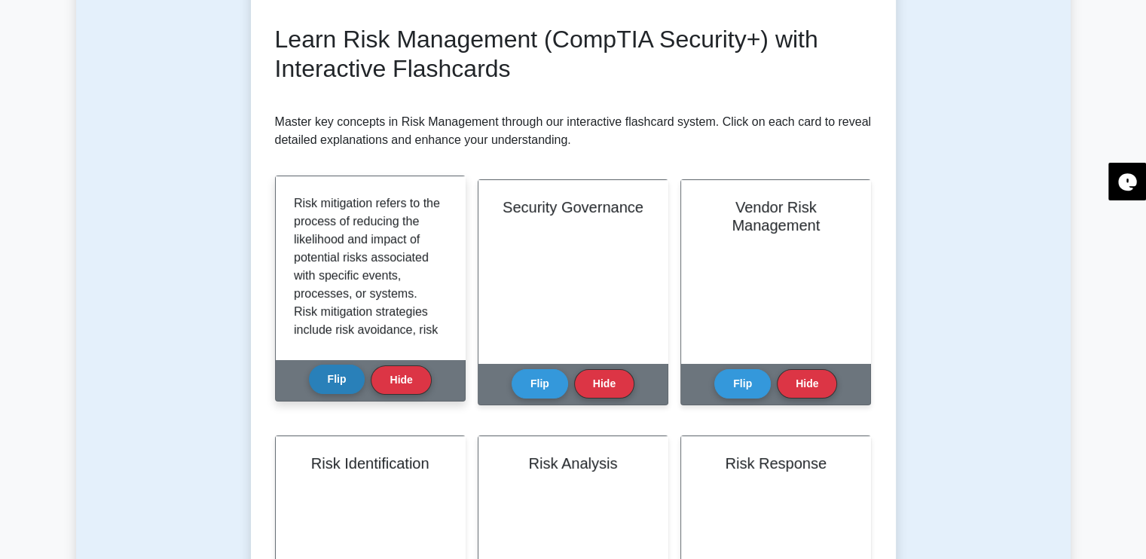
click at [345, 393] on button "Flip" at bounding box center [337, 379] width 57 height 29
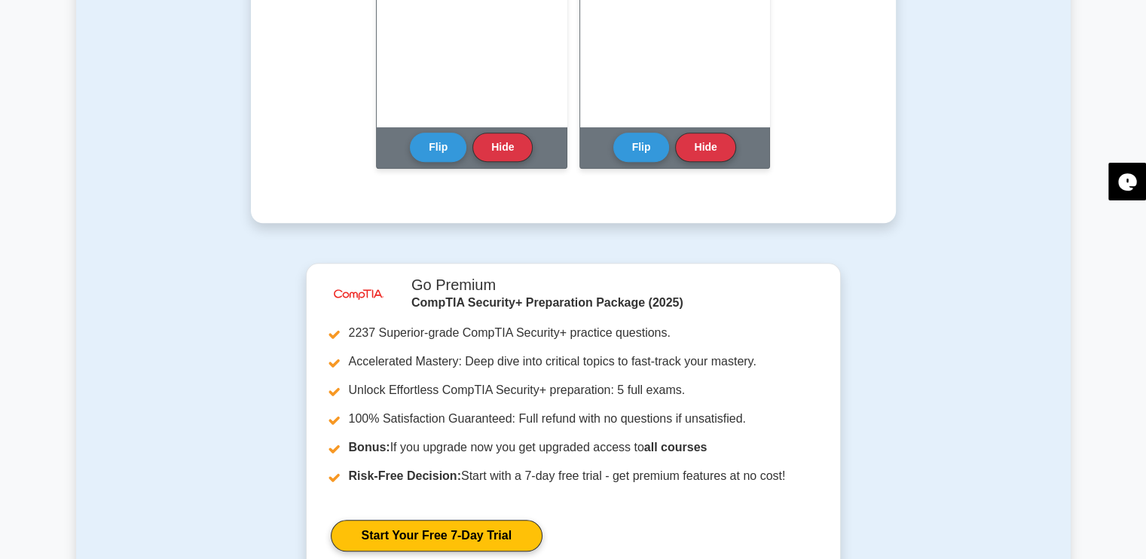
scroll to position [1607, 0]
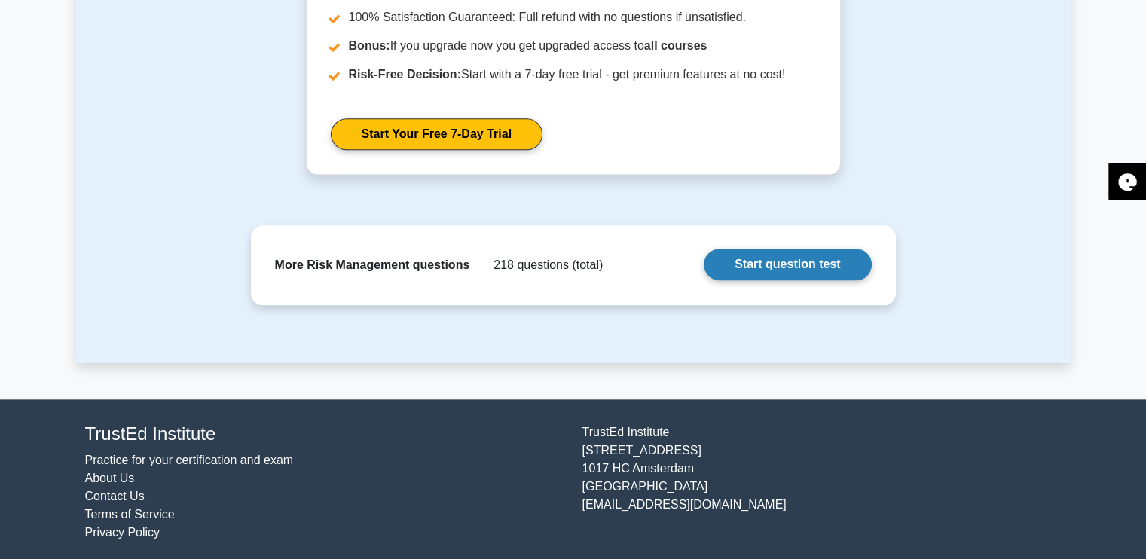
click at [762, 267] on link "Start question test" at bounding box center [787, 265] width 167 height 32
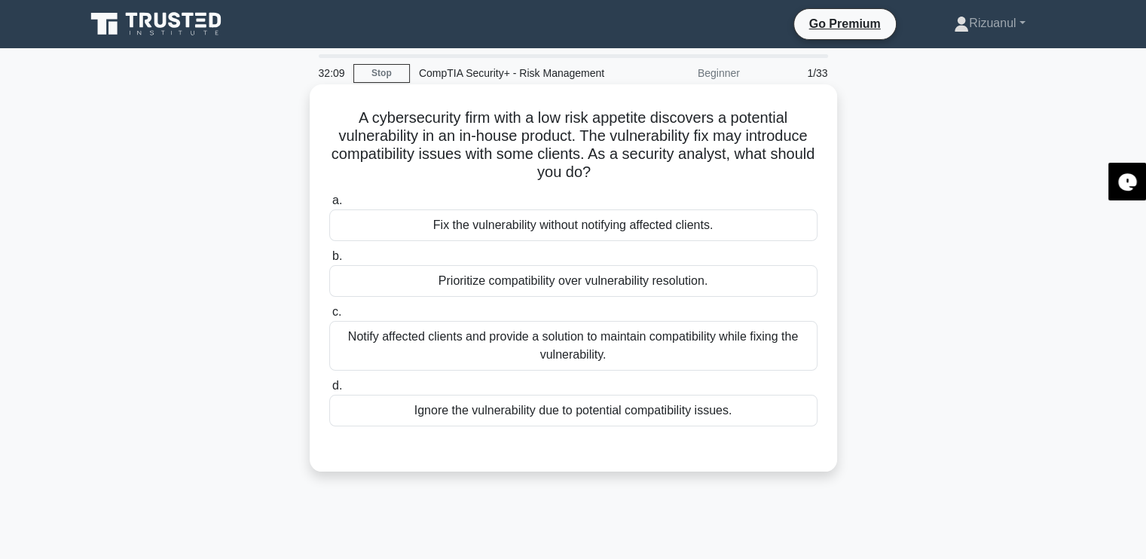
click at [605, 353] on div "Notify affected clients and provide a solution to maintain compatibility while …" at bounding box center [573, 346] width 488 height 50
click at [329, 317] on input "c. Notify affected clients and provide a solution to maintain compatibility whi…" at bounding box center [329, 312] width 0 height 10
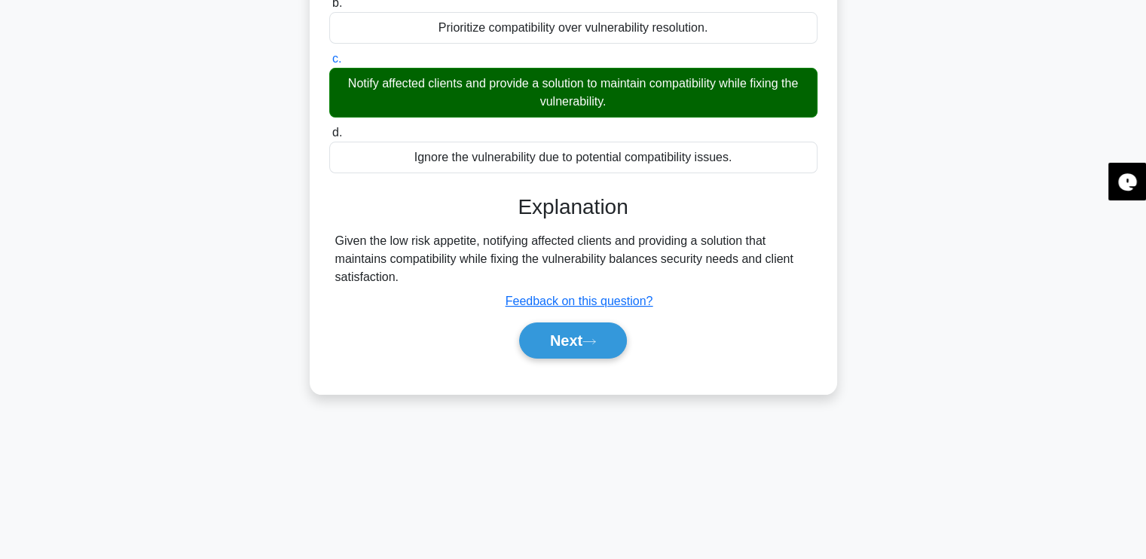
scroll to position [255, 0]
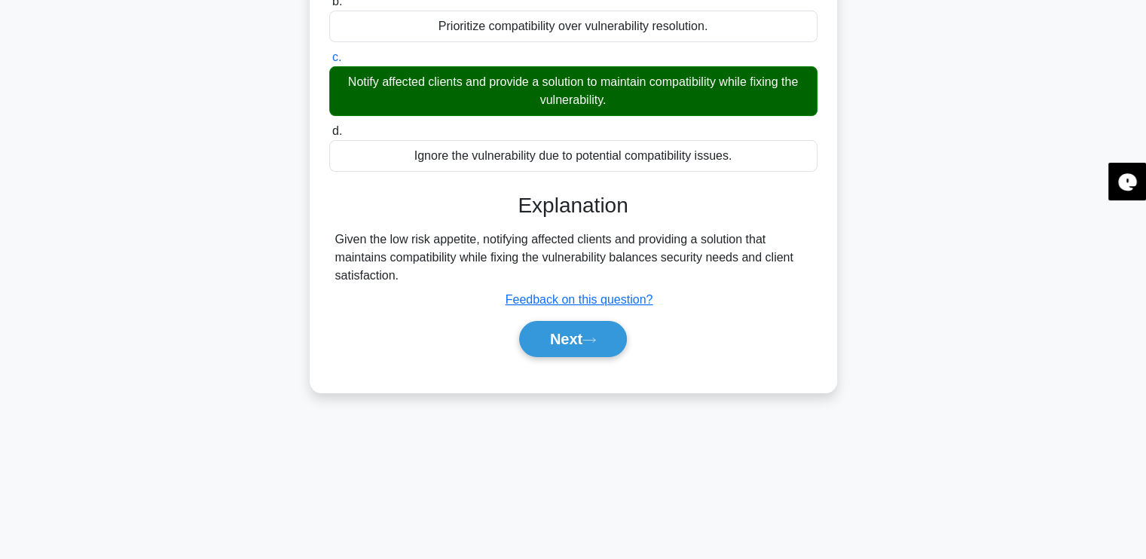
click at [605, 353] on button "Next" at bounding box center [573, 339] width 108 height 36
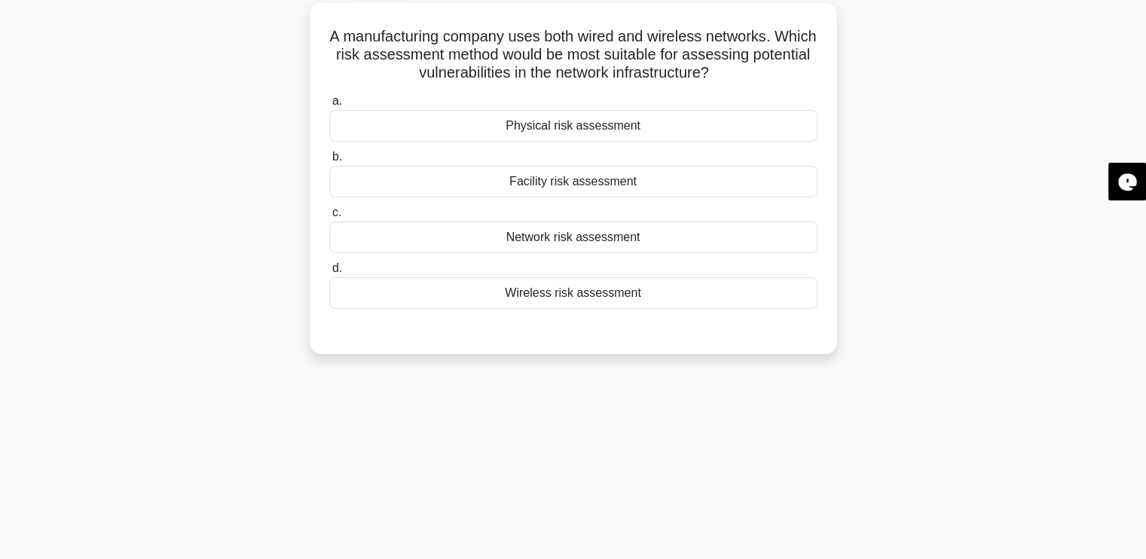
scroll to position [0, 0]
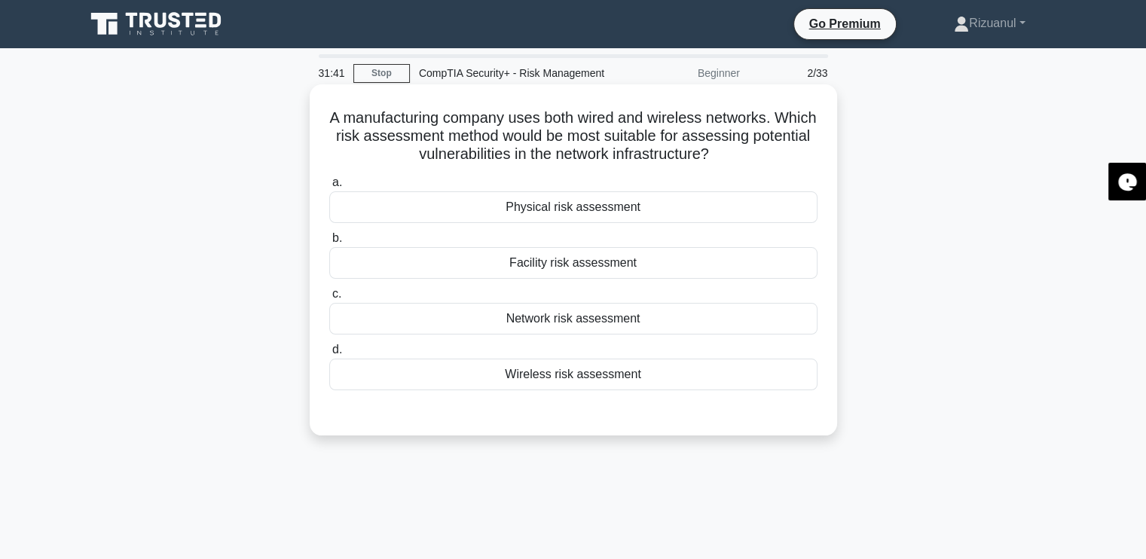
click at [551, 326] on div "Network risk assessment" at bounding box center [573, 319] width 488 height 32
click at [329, 299] on input "c. Network risk assessment" at bounding box center [329, 294] width 0 height 10
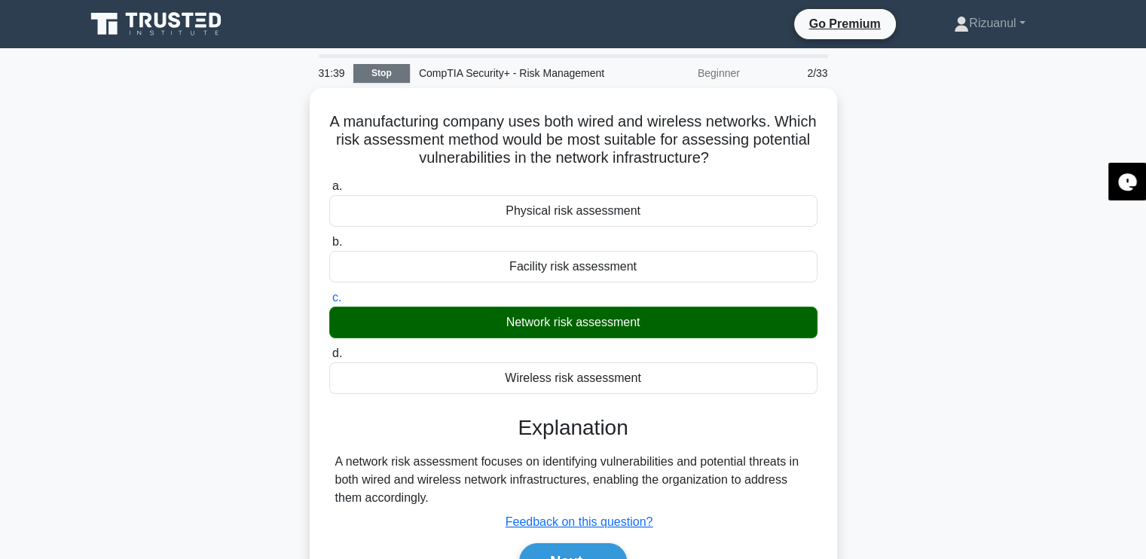
click at [386, 75] on link "Stop" at bounding box center [381, 73] width 57 height 19
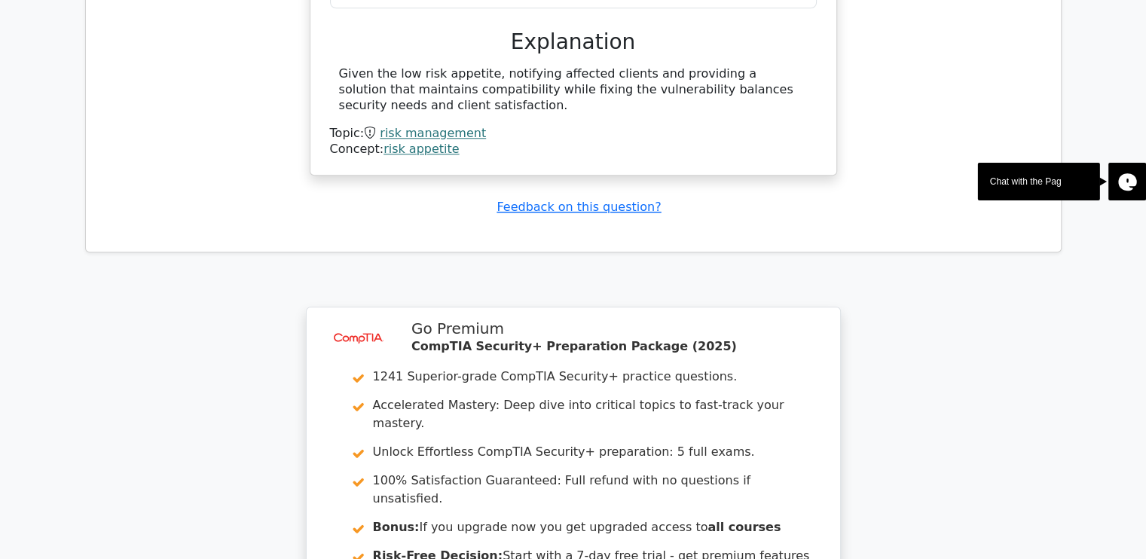
scroll to position [1507, 0]
